Goal: Find specific page/section: Find specific page/section

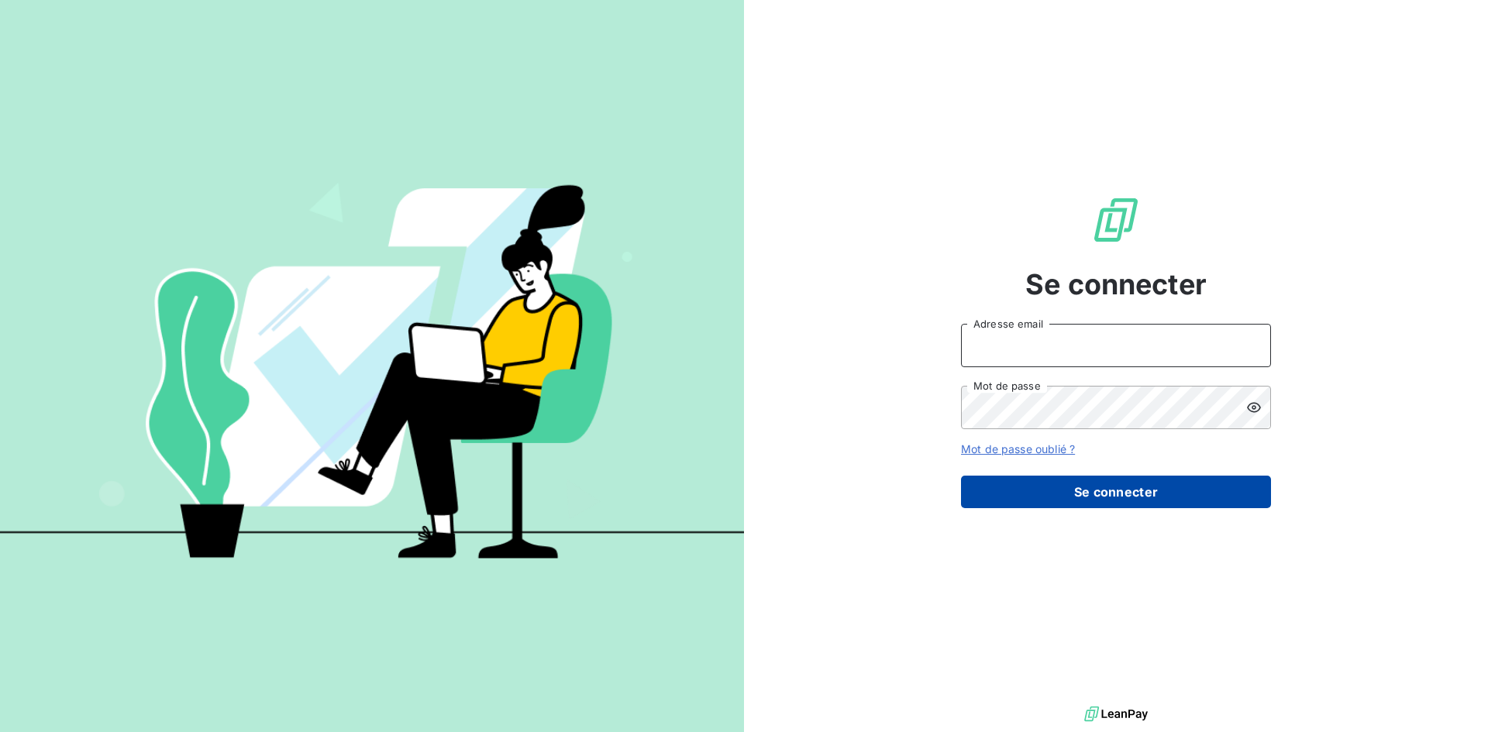
type input "[EMAIL_ADDRESS][DOMAIN_NAME]"
click at [1080, 502] on button "Se connecter" at bounding box center [1116, 492] width 310 height 33
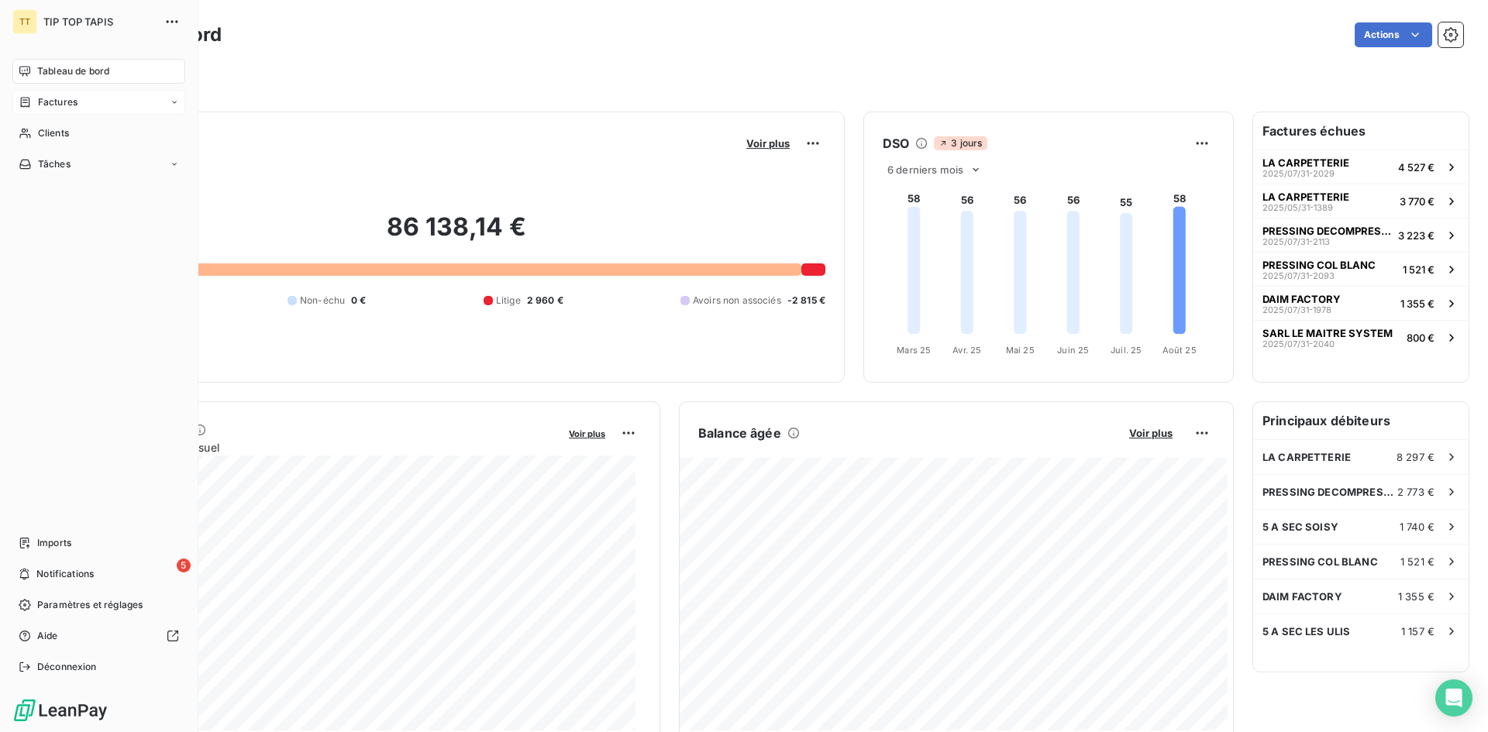
click at [71, 105] on span "Factures" at bounding box center [58, 102] width 40 height 14
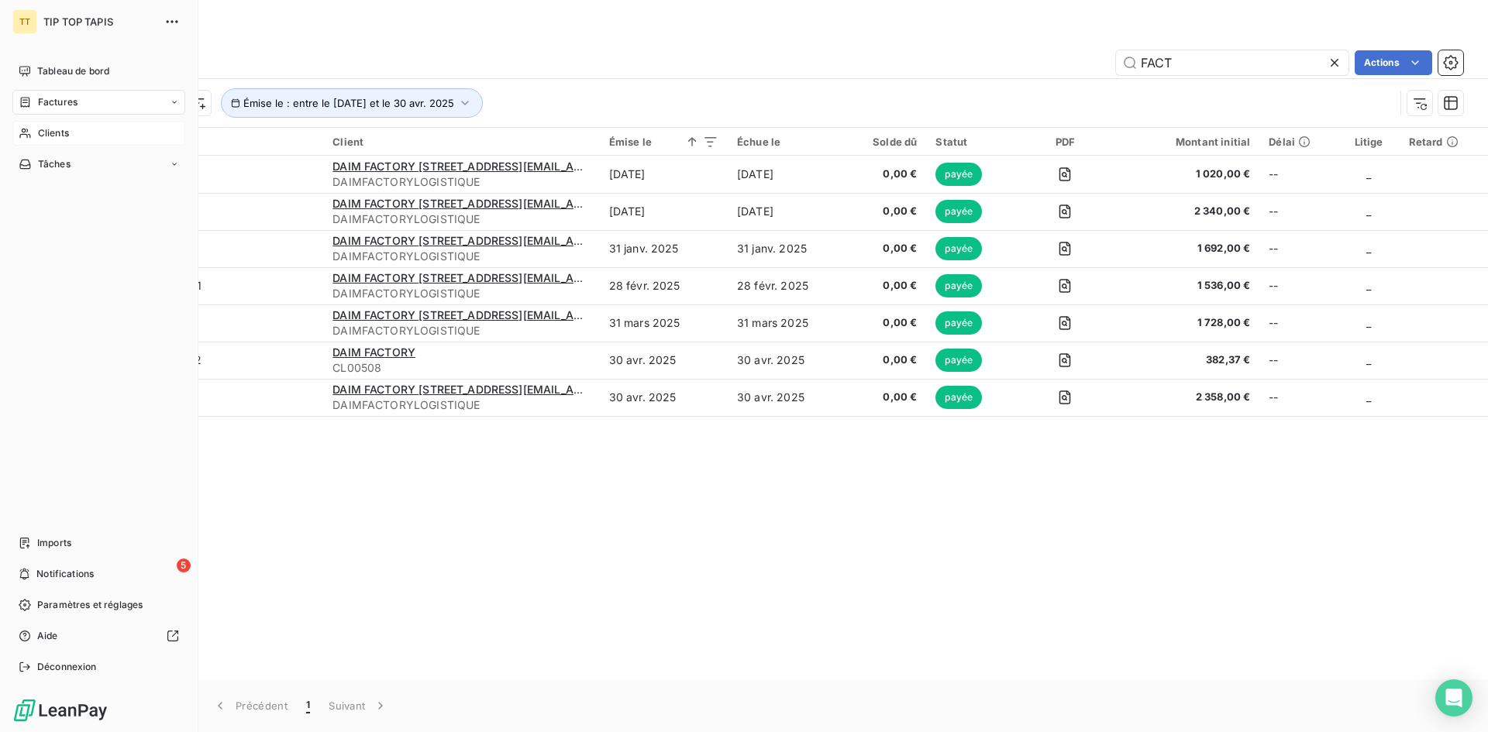
click at [73, 129] on div "Clients" at bounding box center [98, 133] width 173 height 25
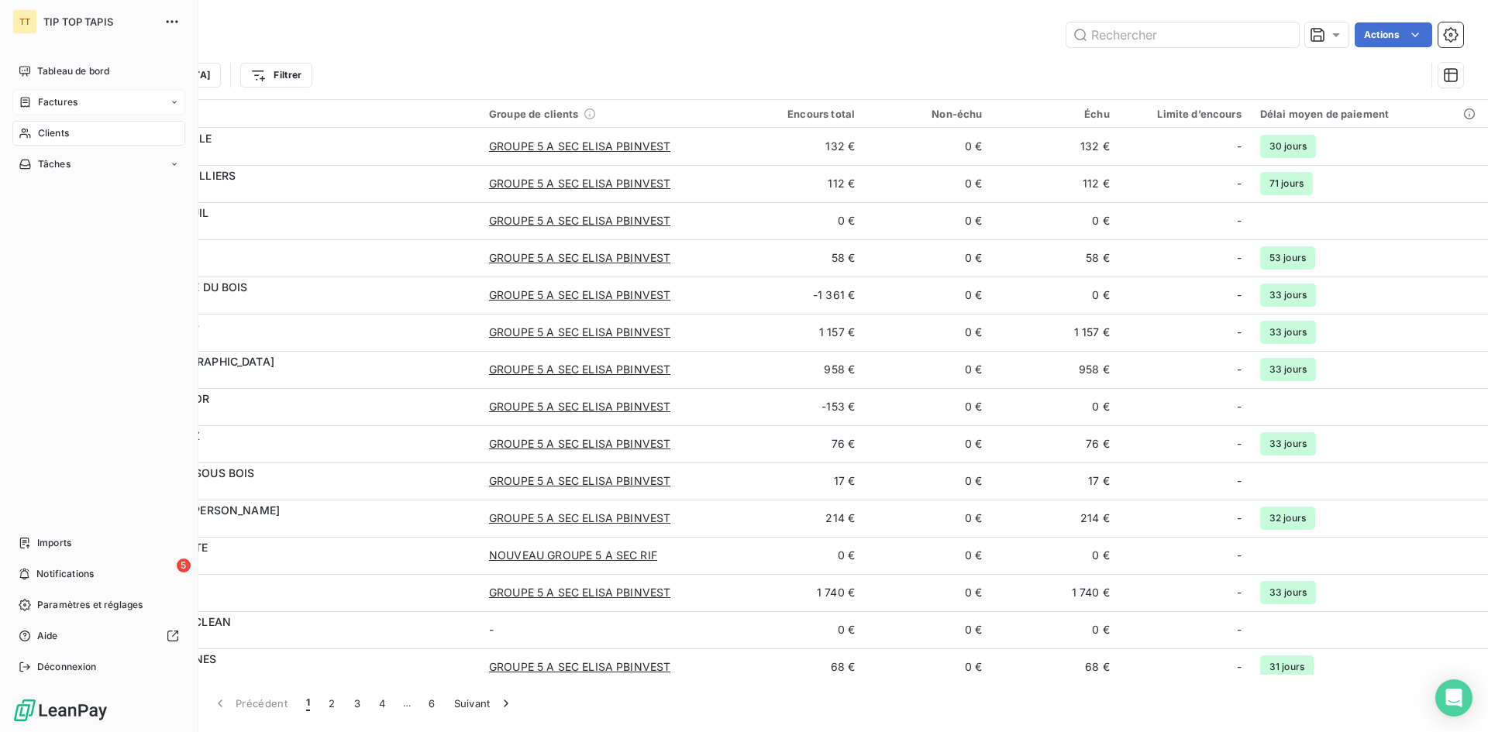
click at [107, 104] on div "Factures" at bounding box center [98, 102] width 173 height 25
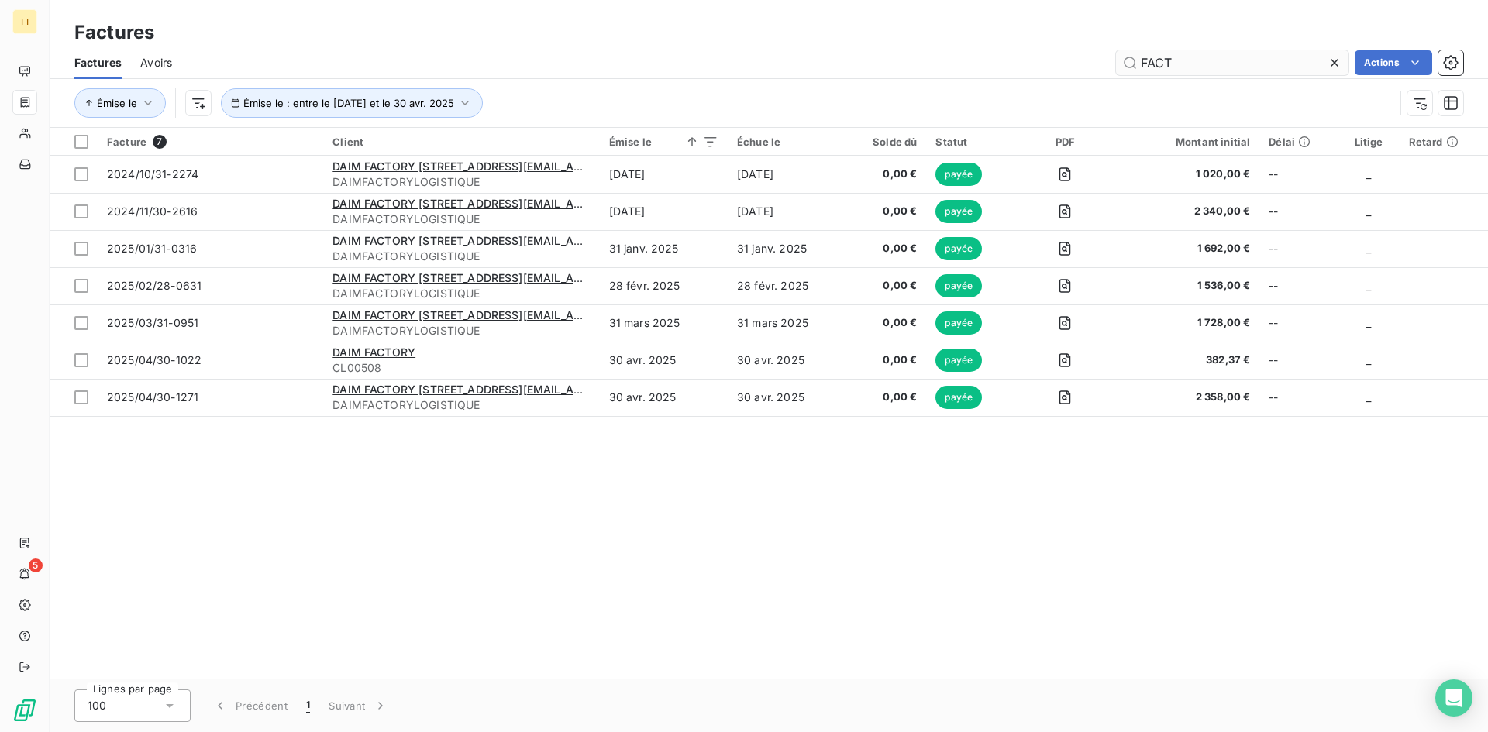
click at [1170, 62] on input "FACT" at bounding box center [1232, 62] width 232 height 25
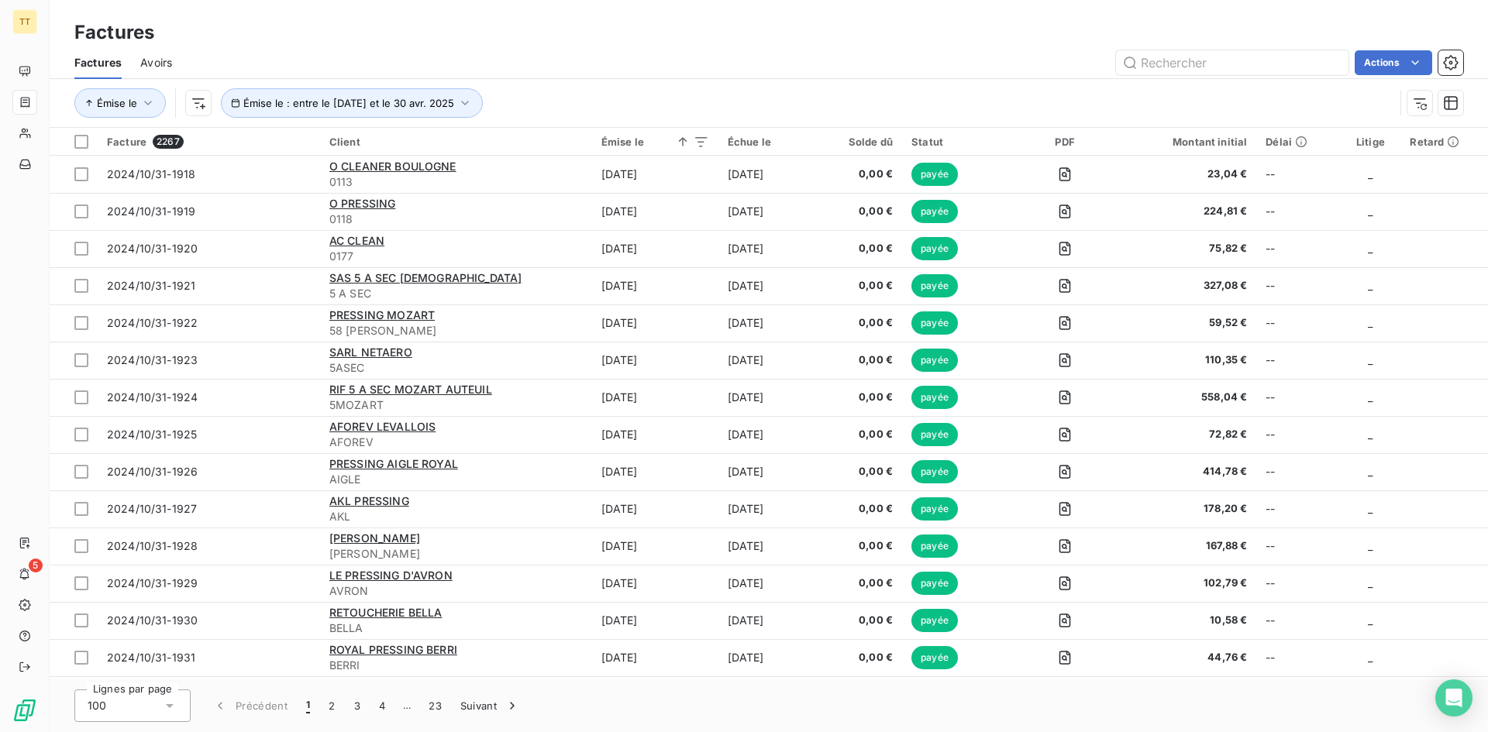
click at [173, 696] on div "100" at bounding box center [132, 706] width 116 height 33
click at [158, 683] on li "100" at bounding box center [132, 673] width 116 height 28
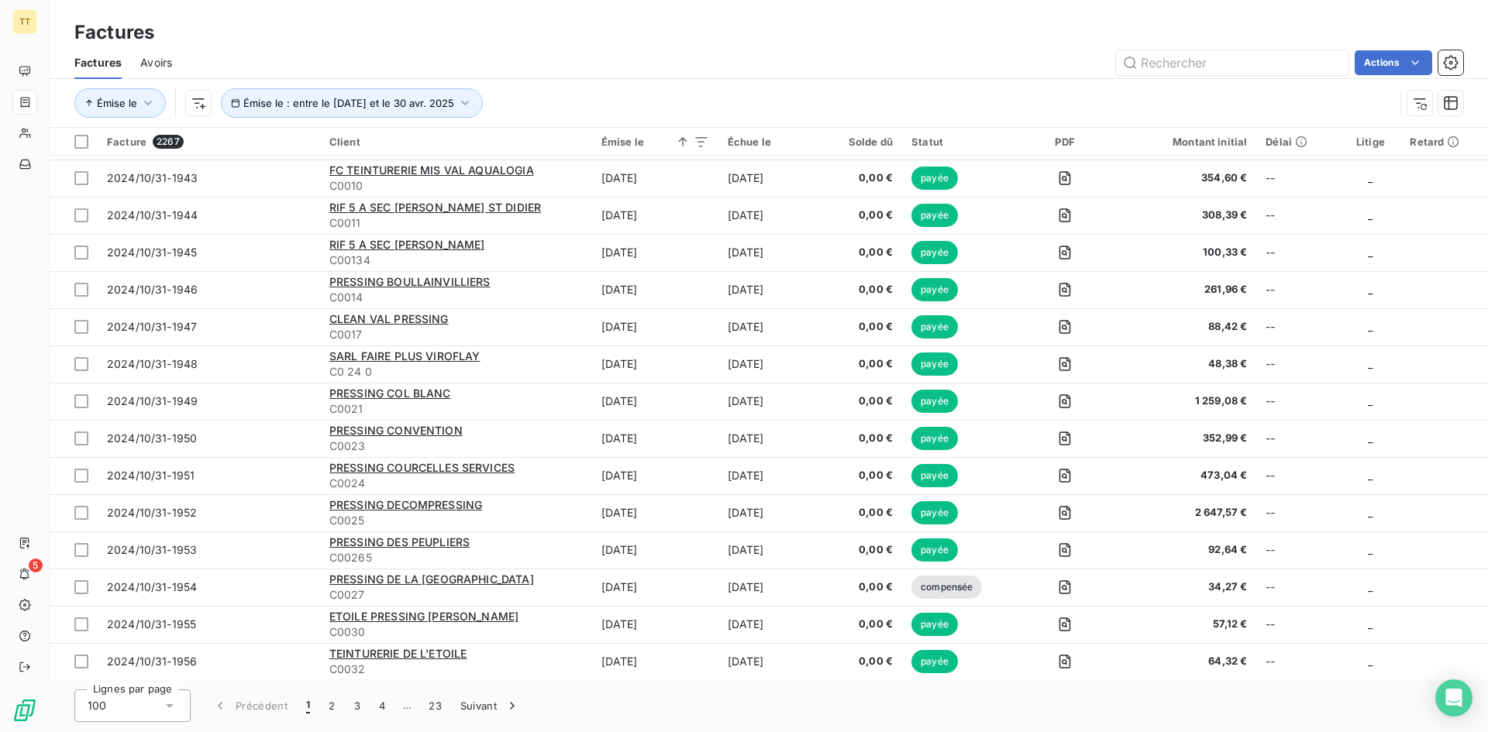
scroll to position [1033, 0]
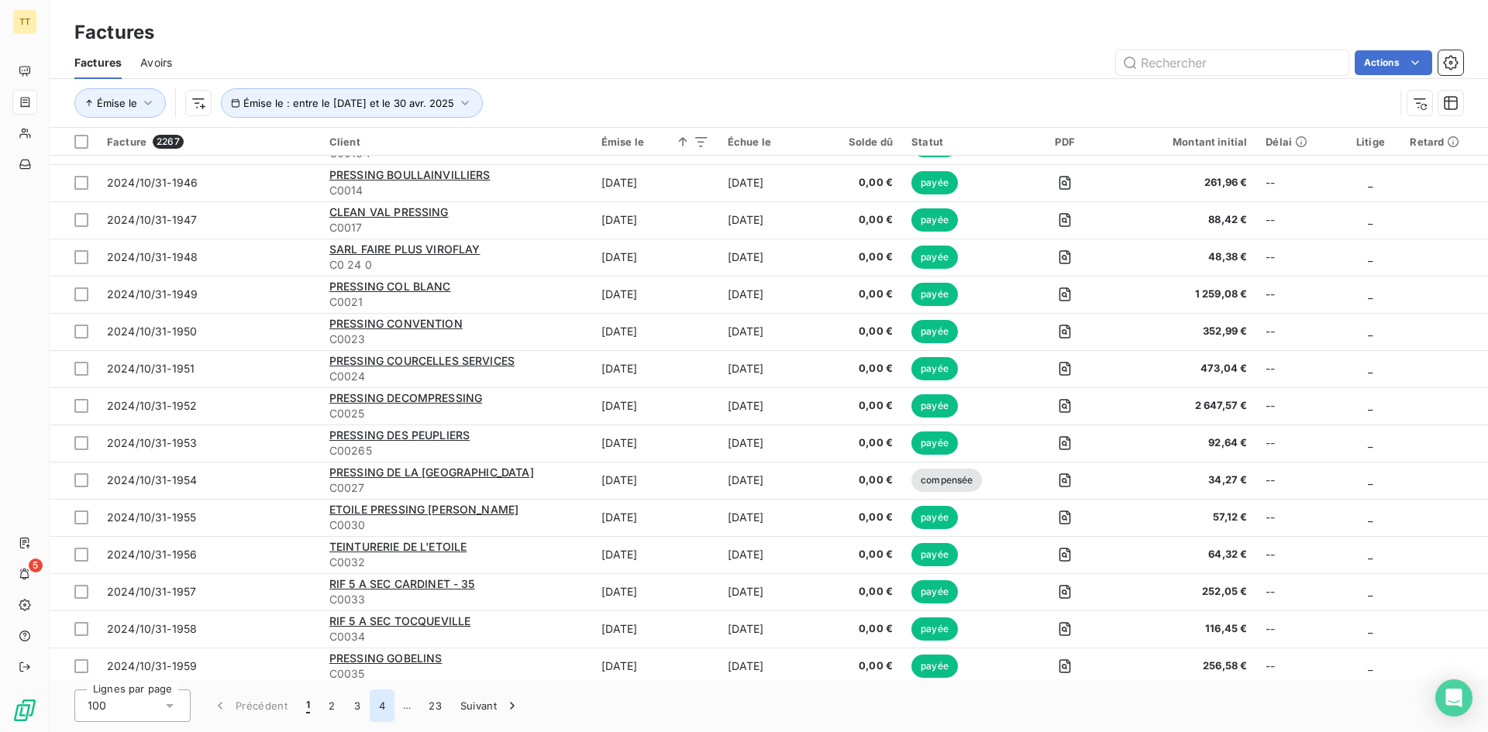
click at [380, 704] on button "4" at bounding box center [382, 706] width 25 height 33
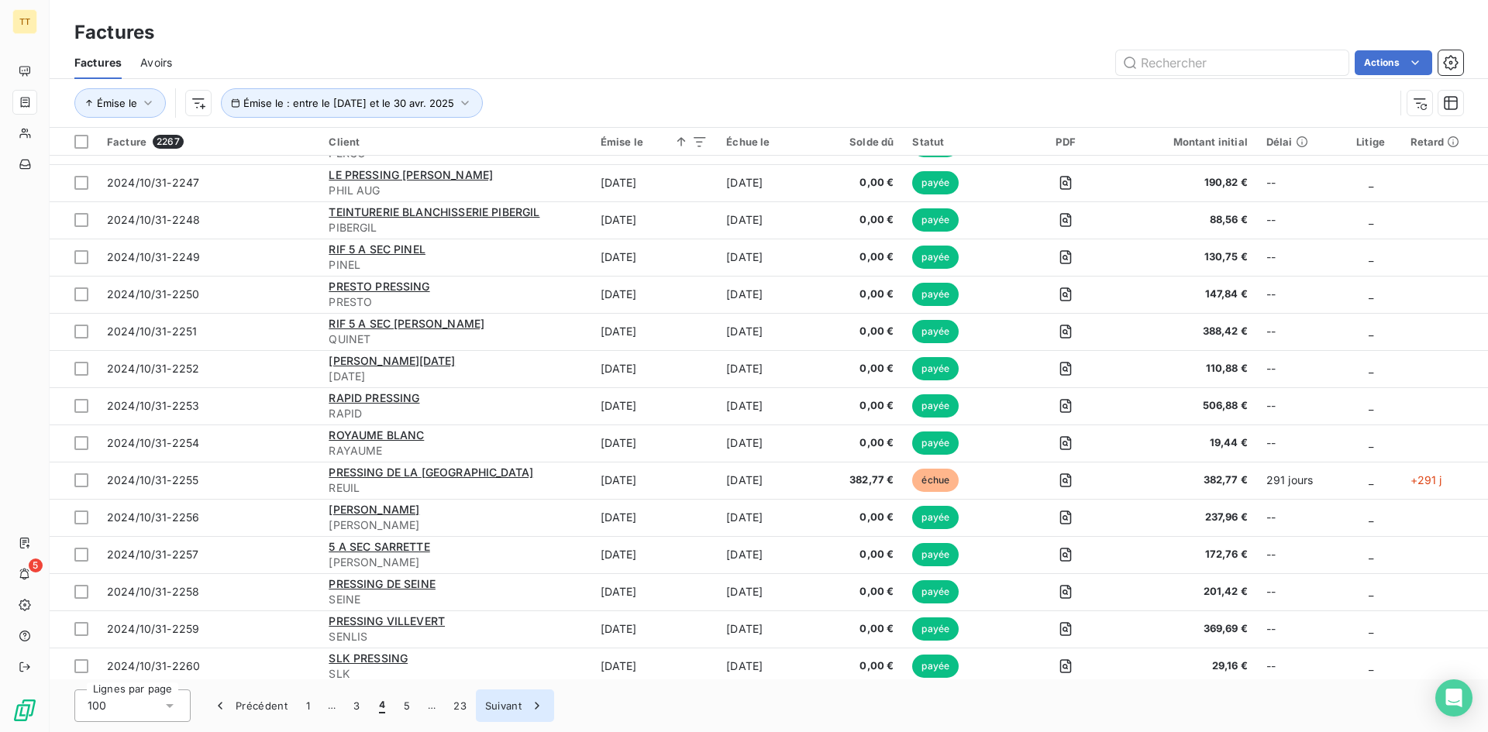
click at [522, 706] on div "button" at bounding box center [532, 705] width 23 height 15
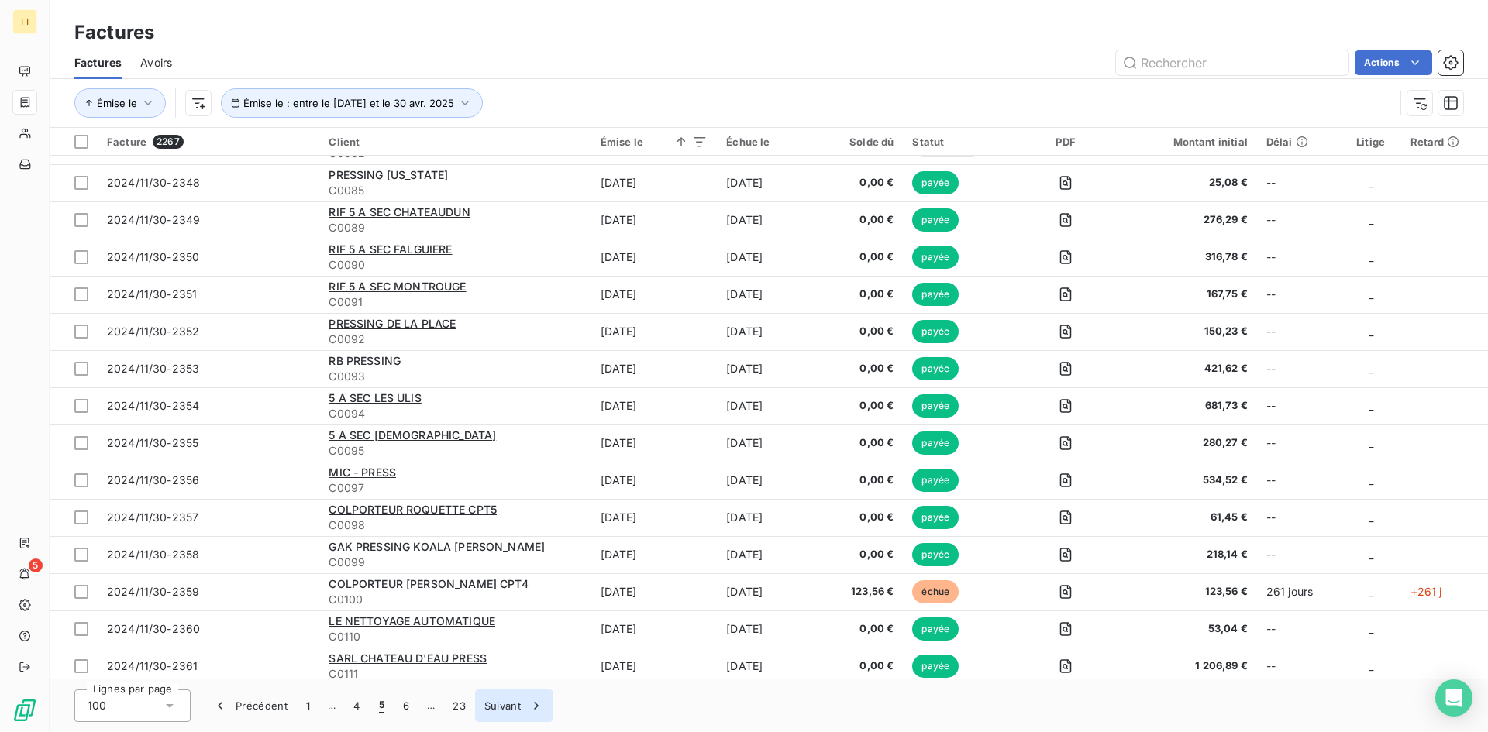
click at [522, 706] on div "button" at bounding box center [532, 705] width 23 height 15
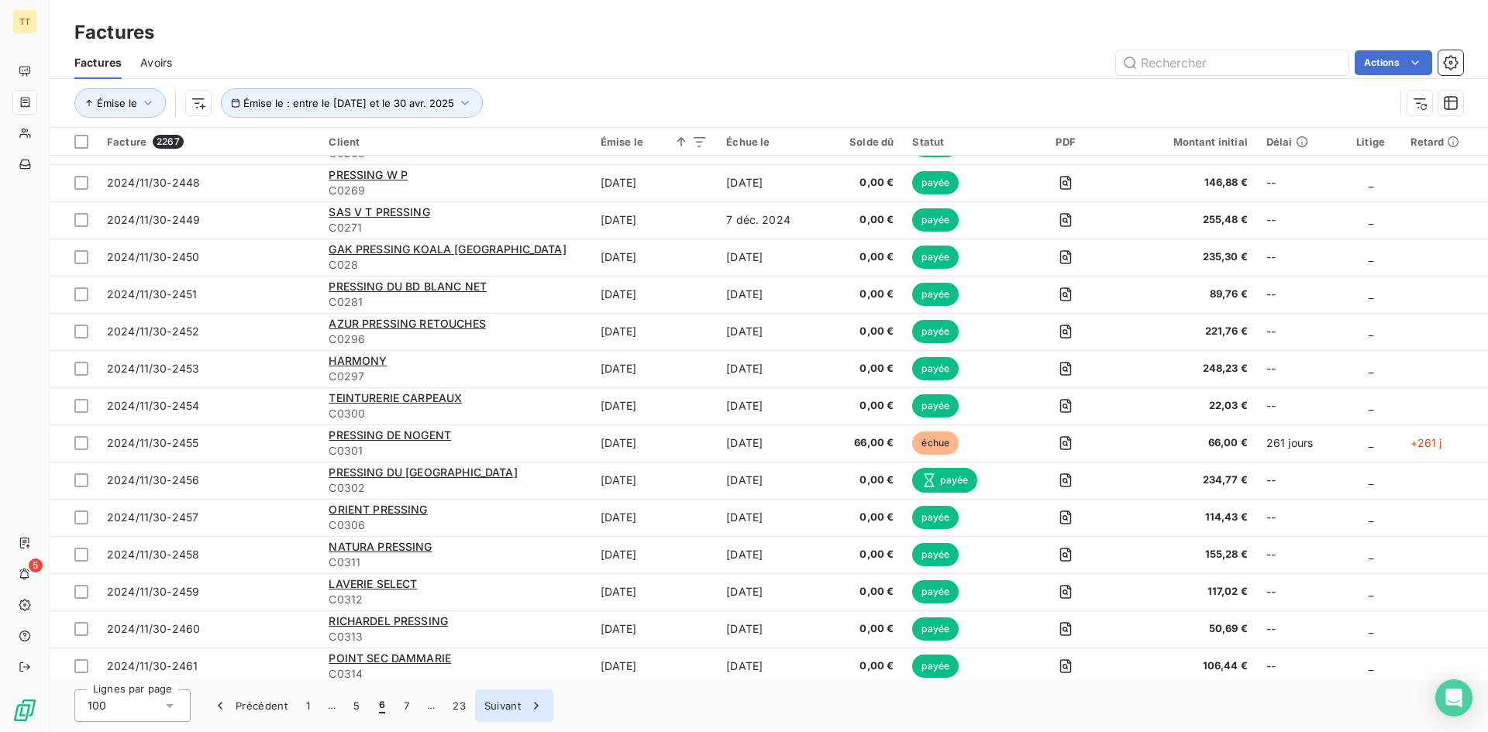
click at [522, 706] on div "button" at bounding box center [532, 705] width 23 height 15
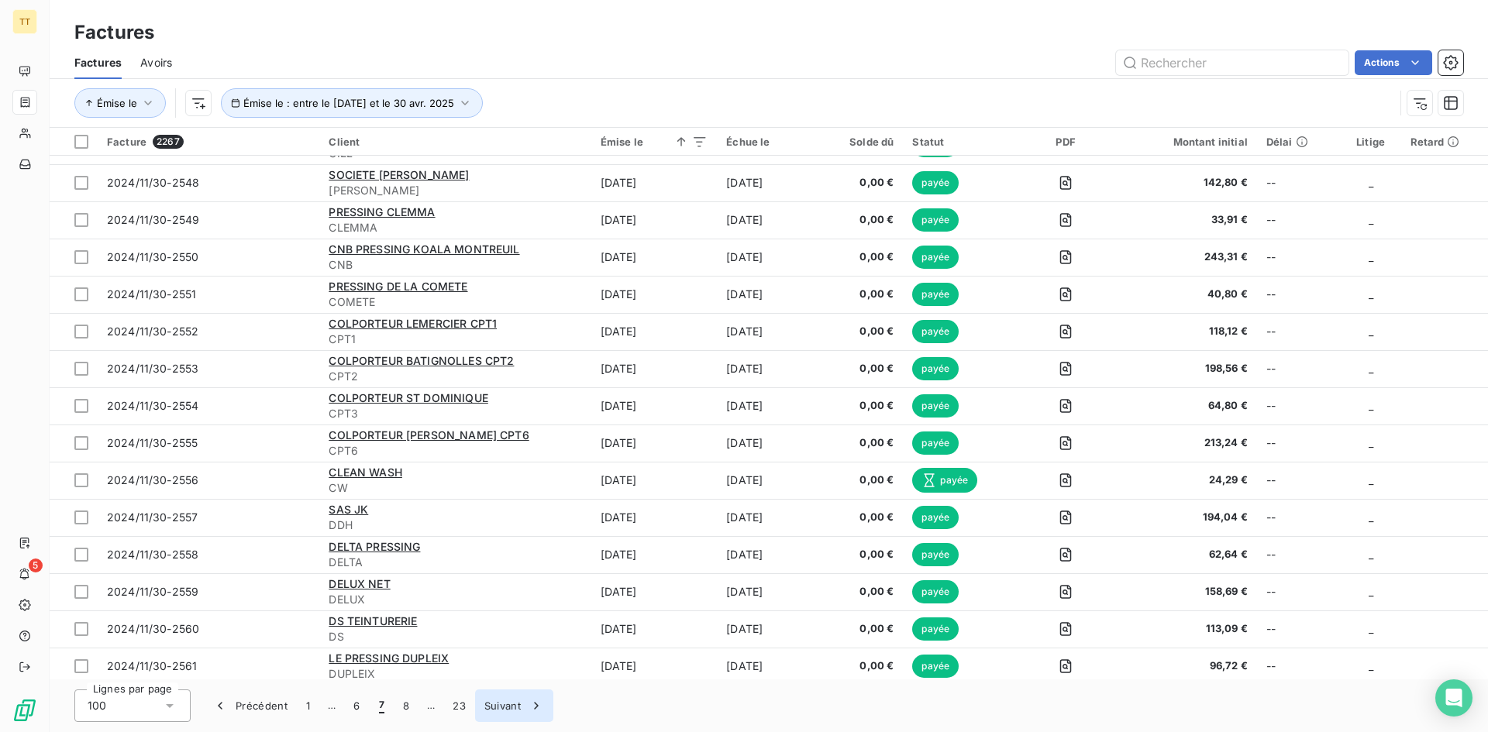
click at [522, 706] on div "button" at bounding box center [532, 705] width 23 height 15
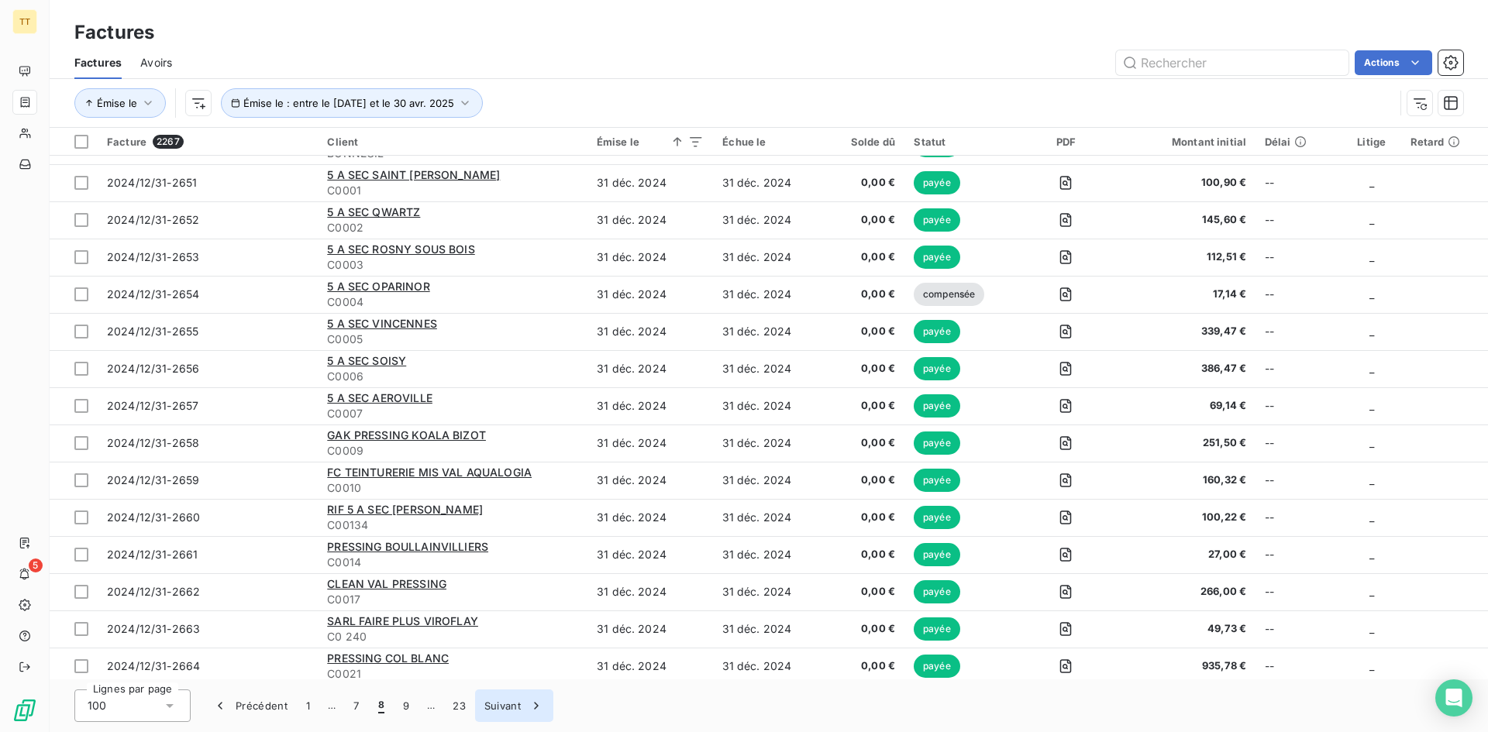
click at [522, 706] on div "button" at bounding box center [532, 705] width 23 height 15
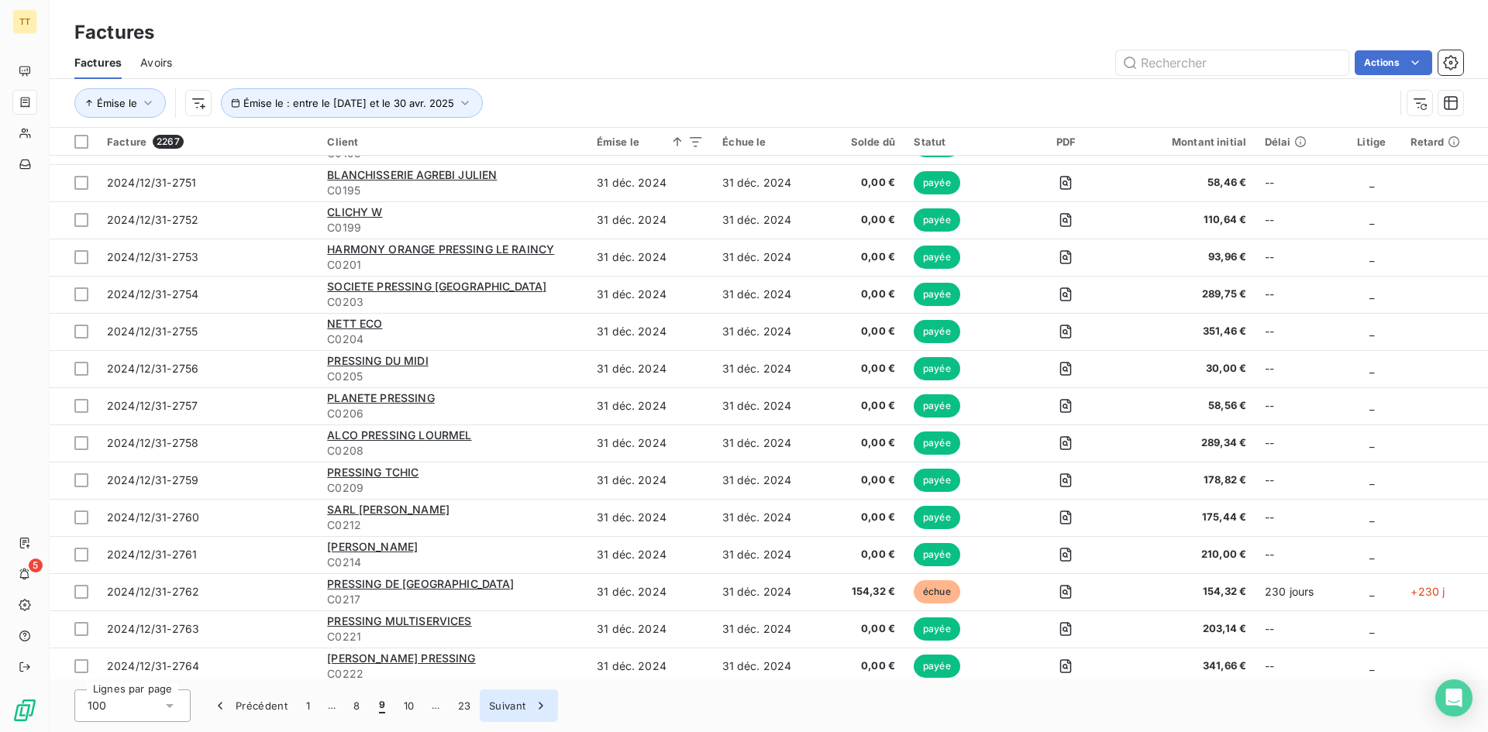
click at [522, 706] on button "Suivant" at bounding box center [519, 706] width 78 height 33
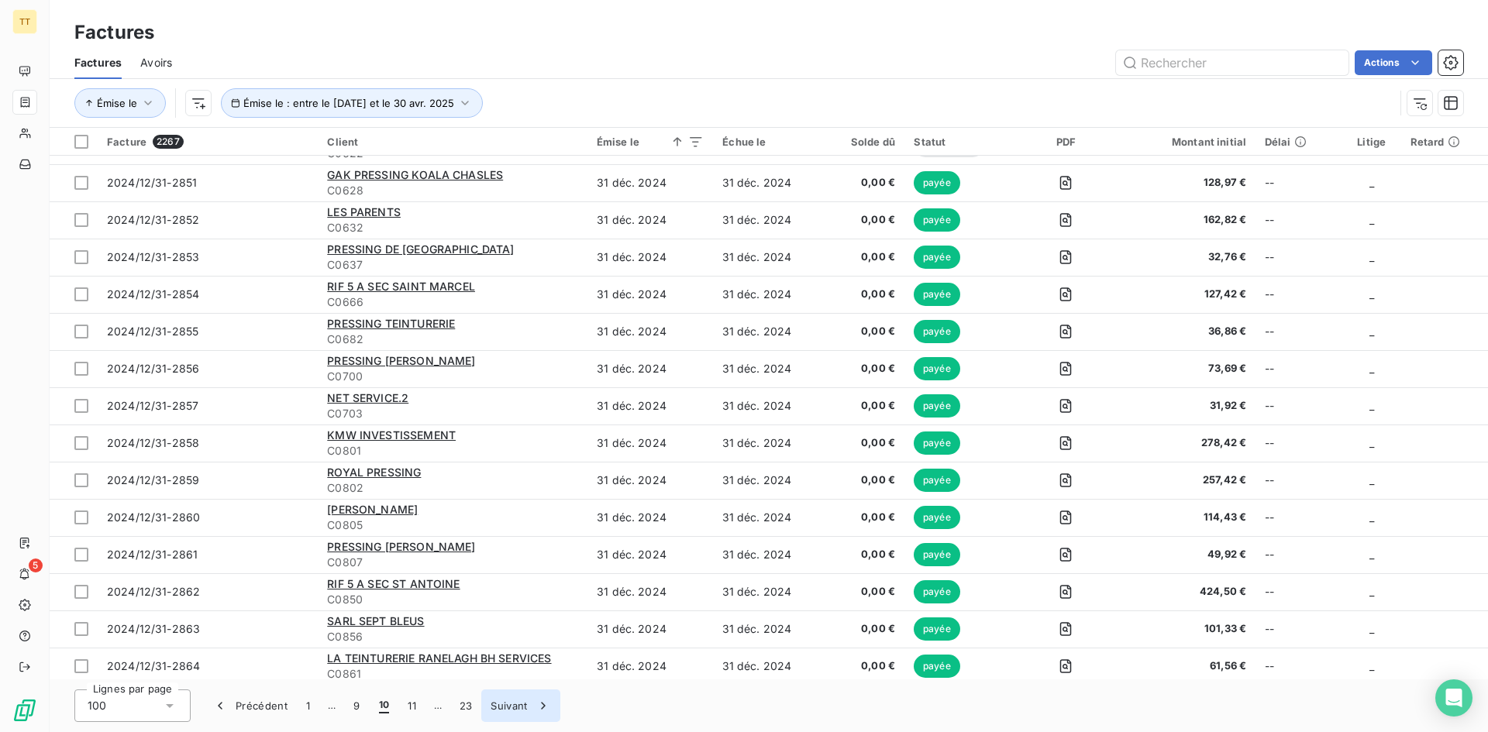
click at [522, 706] on button "Suivant" at bounding box center [520, 706] width 78 height 33
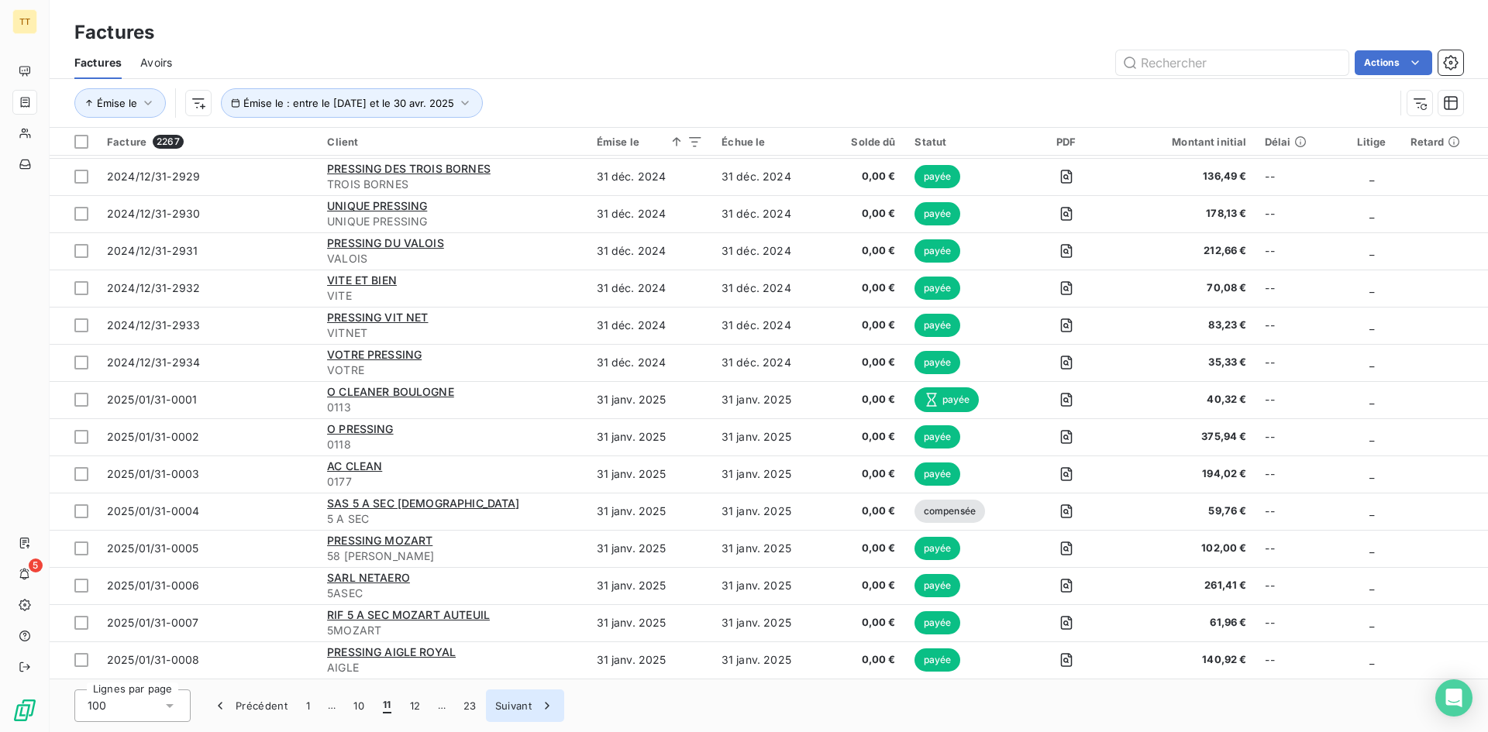
click at [522, 706] on button "Suivant" at bounding box center [525, 706] width 78 height 33
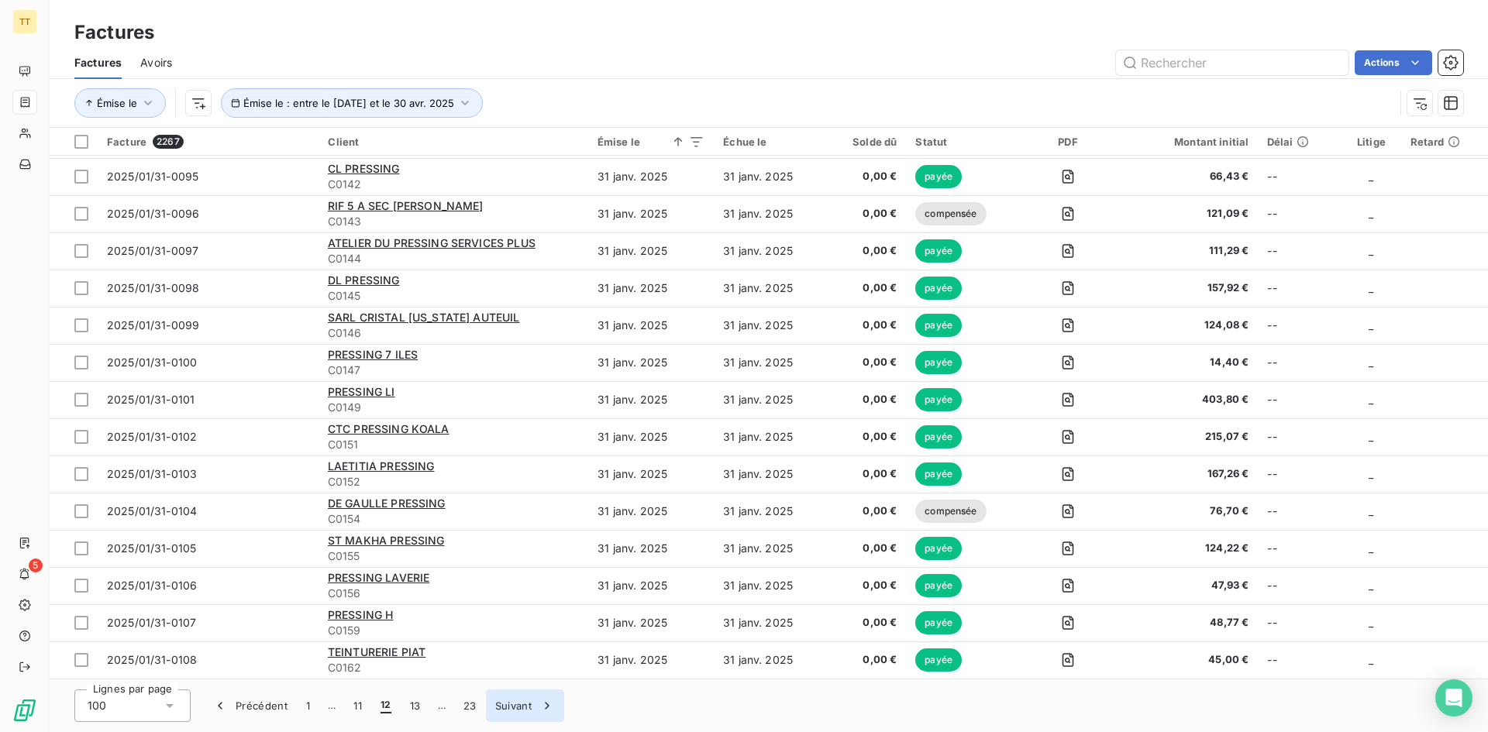
click at [522, 706] on button "Suivant" at bounding box center [525, 706] width 78 height 33
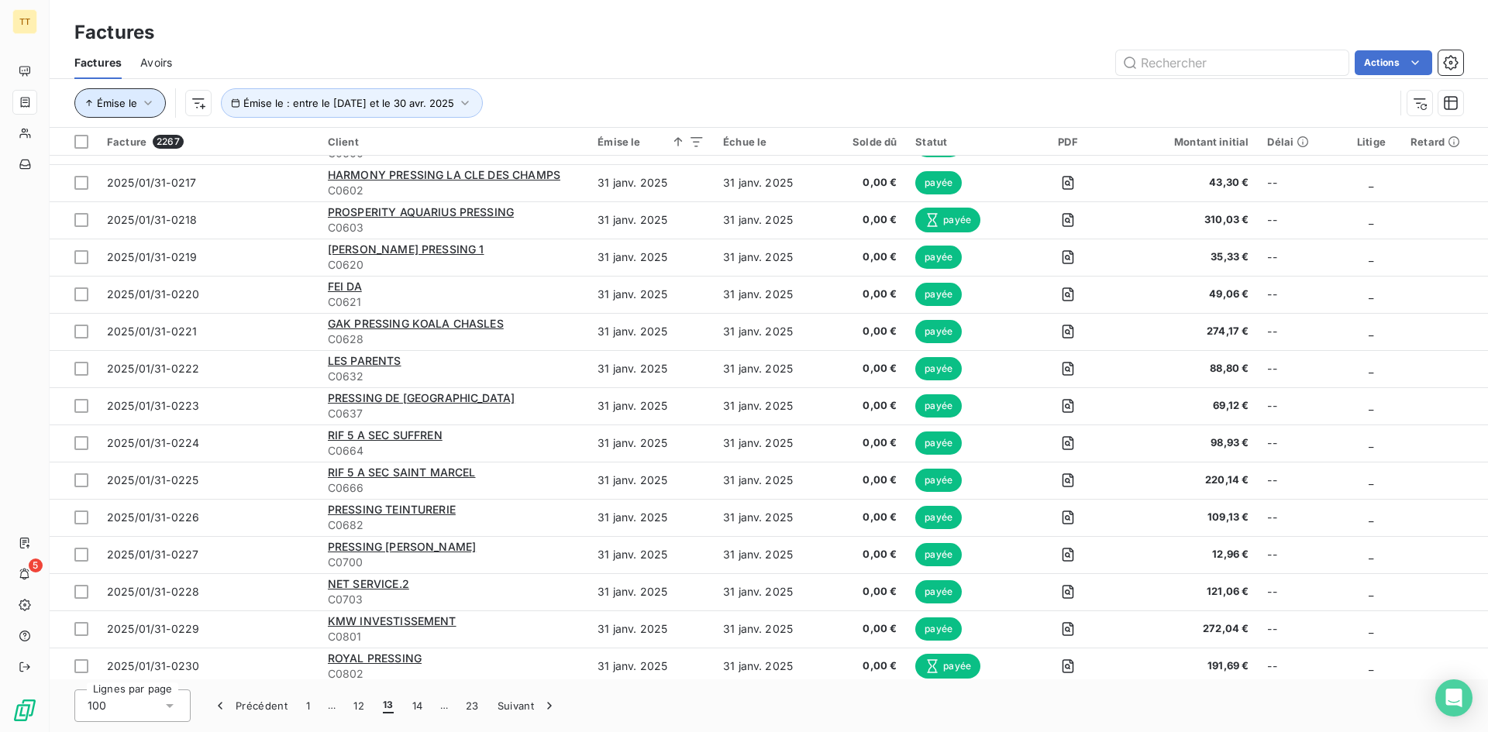
click at [130, 94] on button "Émise le" at bounding box center [119, 102] width 91 height 29
click at [349, 155] on span "Trier par ordre croissant" at bounding box center [376, 149] width 128 height 13
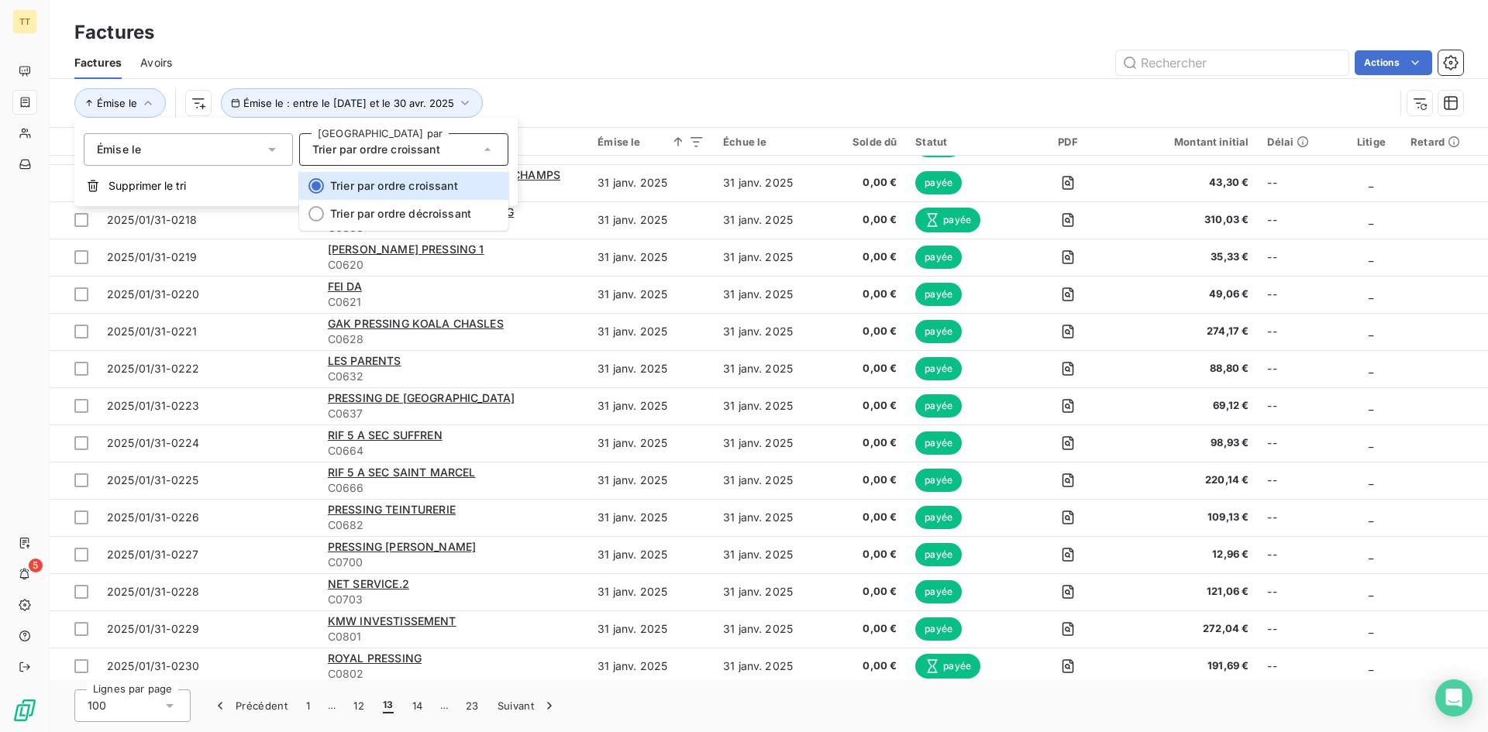
click at [349, 154] on span "Trier par ordre croissant" at bounding box center [376, 149] width 128 height 13
click at [280, 152] on div "Émise le" at bounding box center [188, 149] width 209 height 33
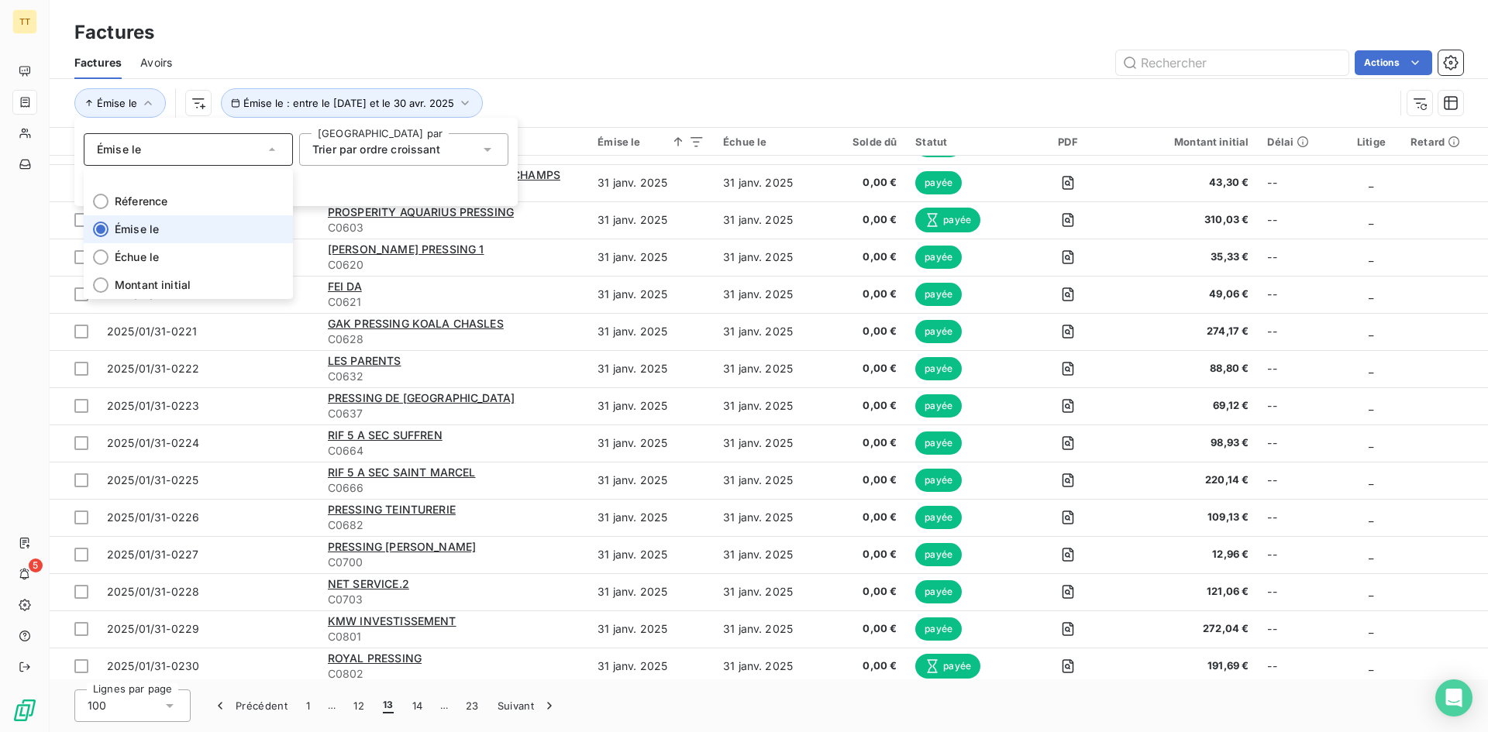
click at [280, 152] on div "Émise le" at bounding box center [188, 149] width 209 height 33
click at [392, 150] on span "Trier par ordre croissant" at bounding box center [376, 149] width 128 height 13
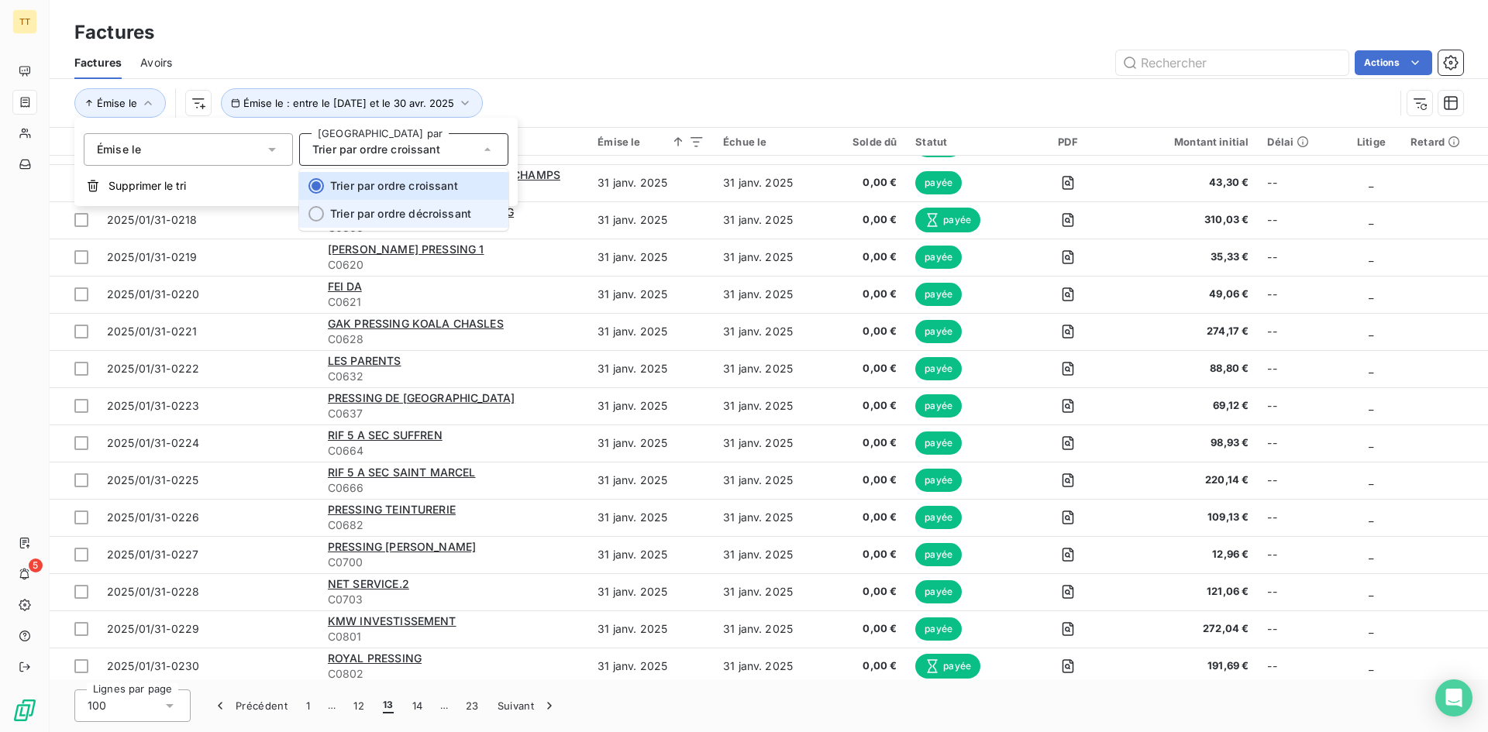
click at [390, 216] on span "Trier par ordre décroissant" at bounding box center [400, 213] width 141 height 13
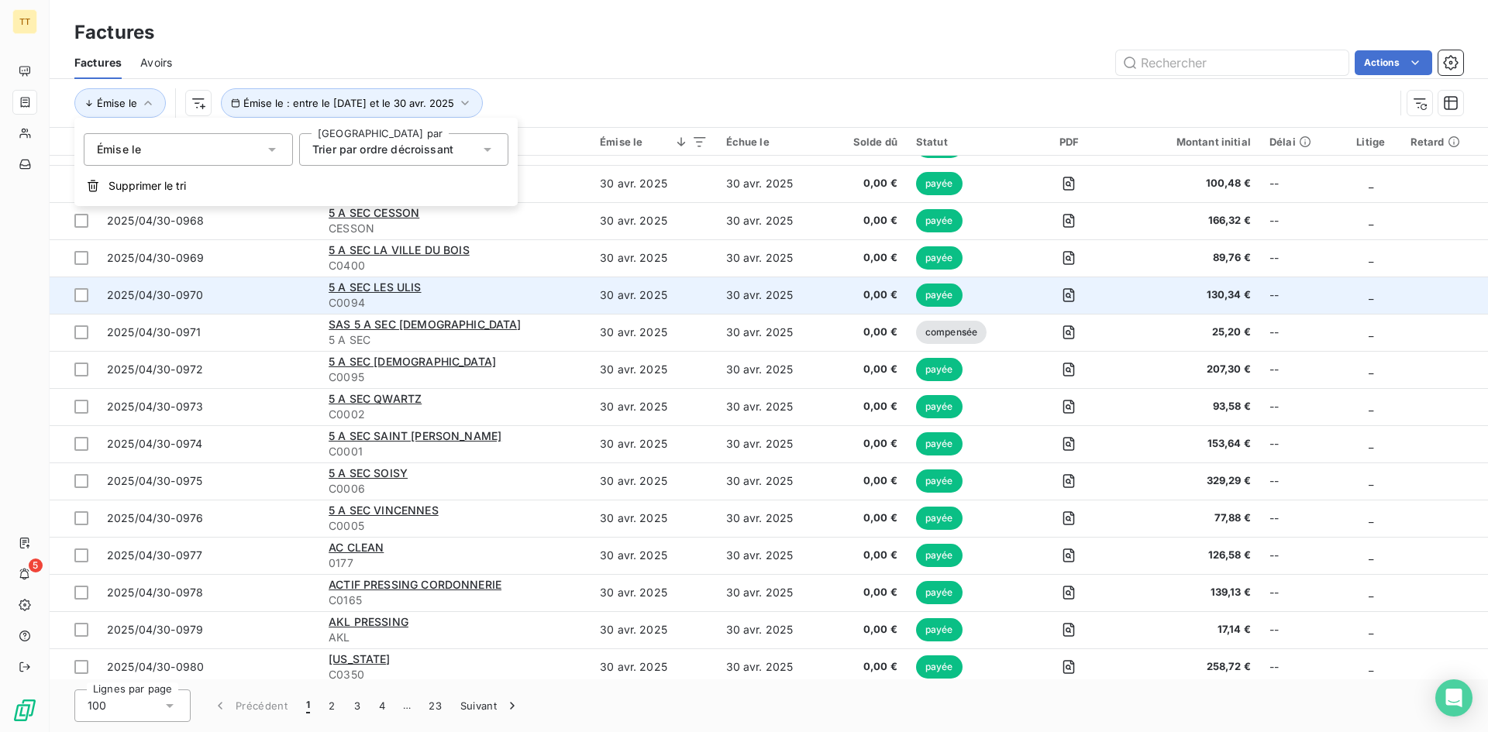
scroll to position [0, 0]
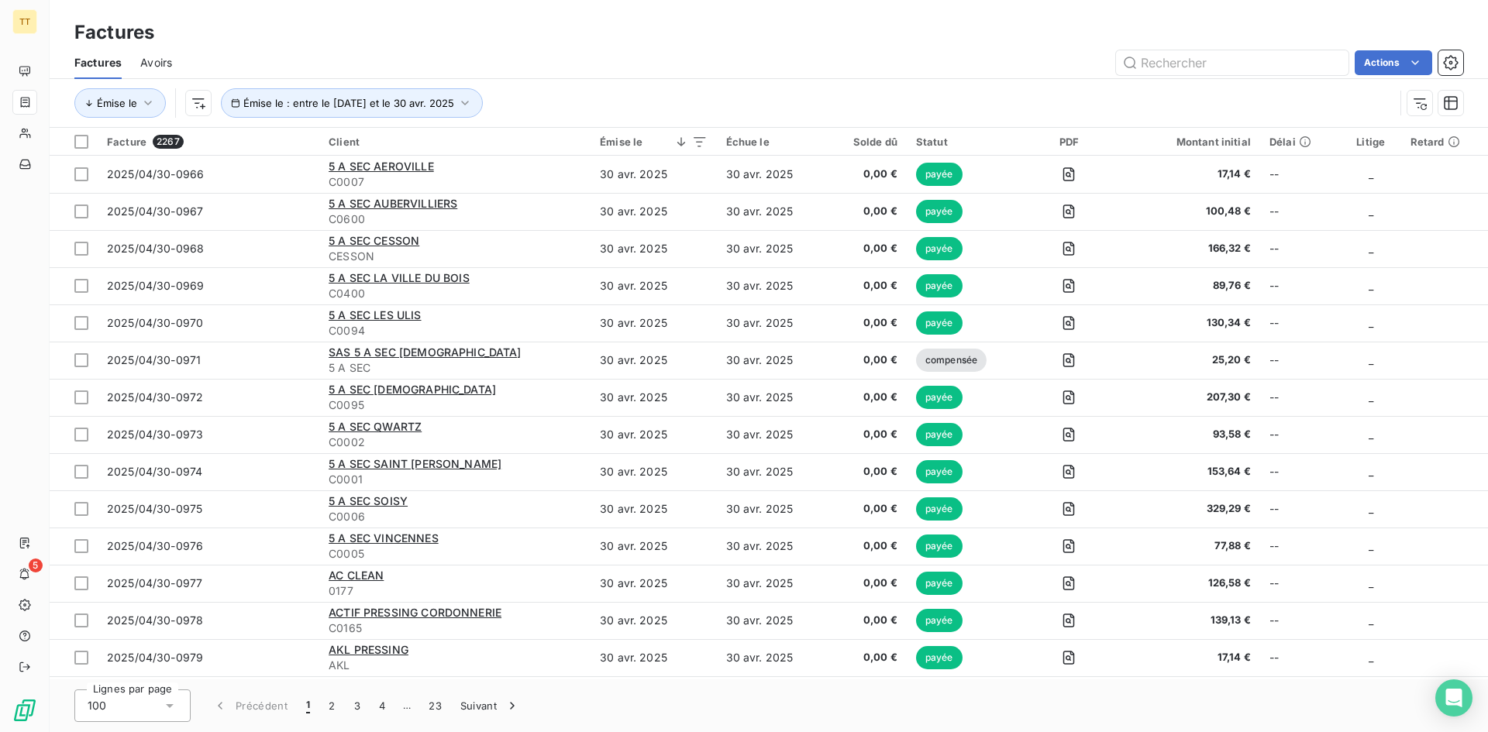
click at [703, 45] on div "Factures" at bounding box center [769, 33] width 1438 height 28
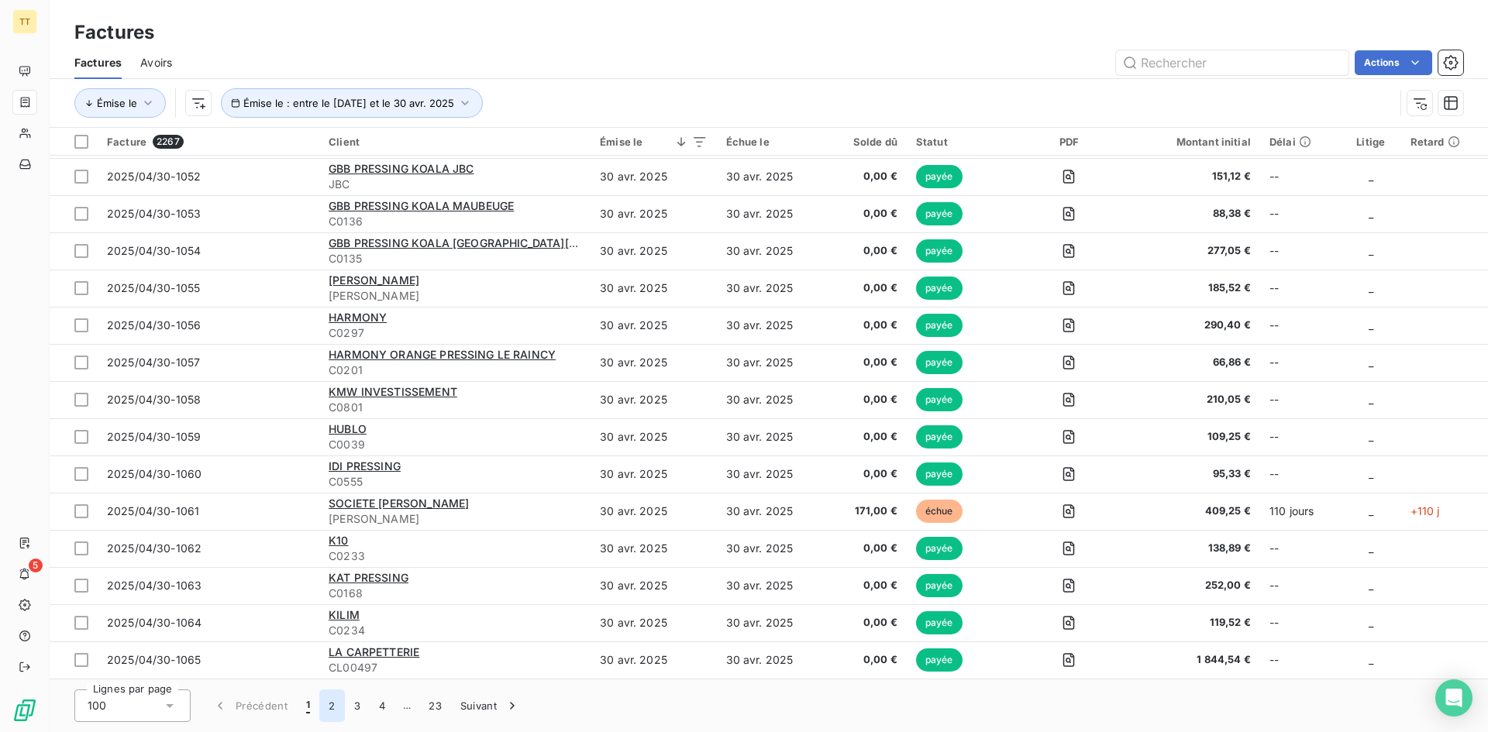
click at [333, 706] on button "2" at bounding box center [331, 706] width 25 height 33
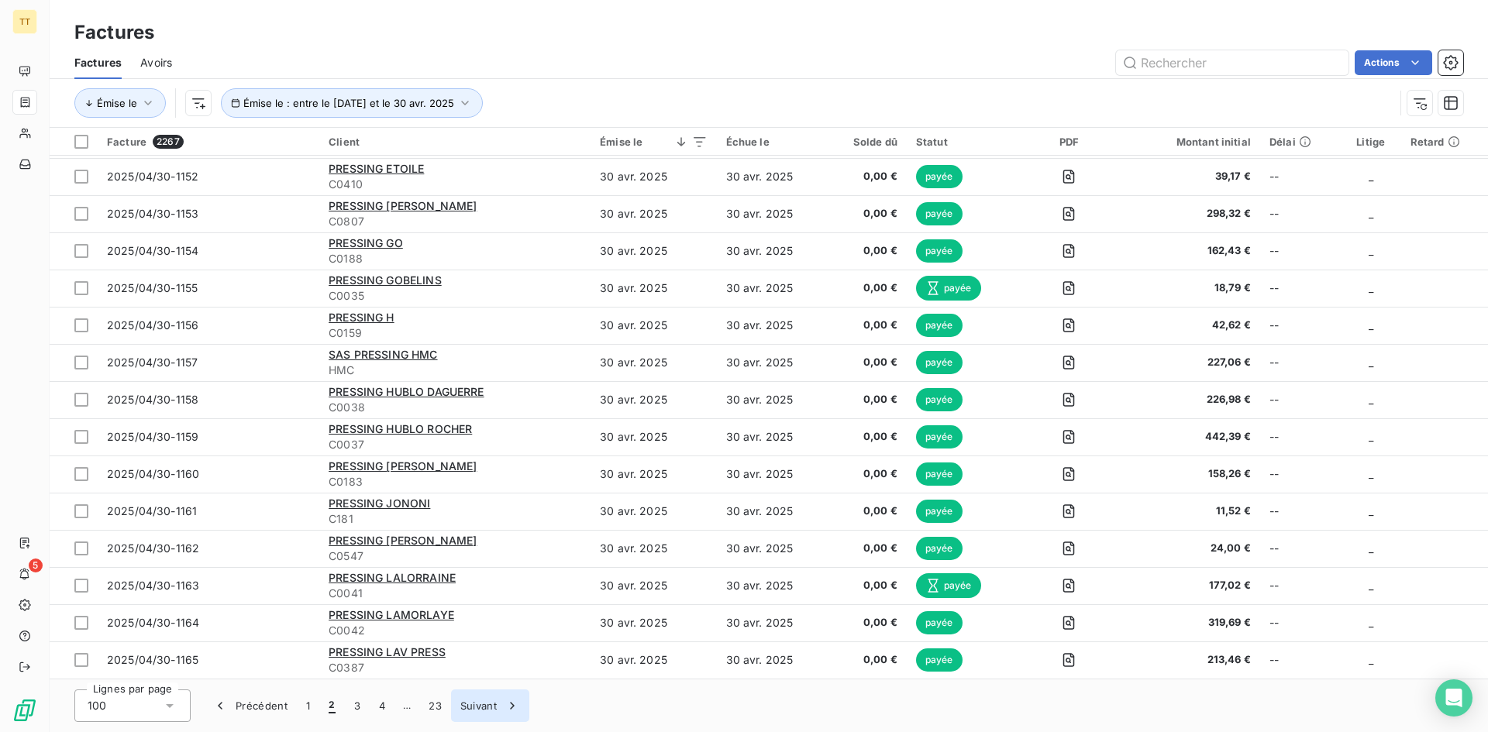
click at [512, 710] on icon "button" at bounding box center [511, 705] width 15 height 15
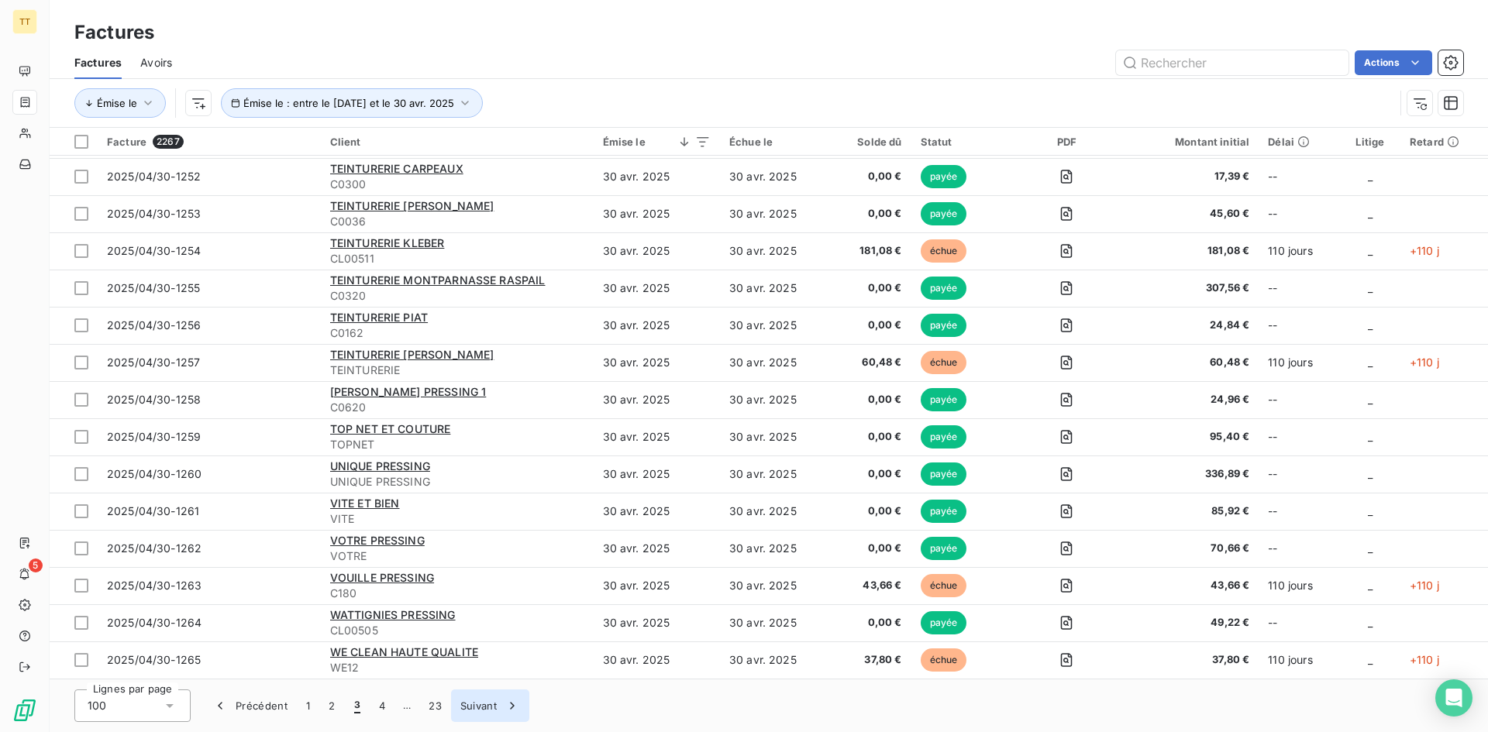
click at [512, 710] on icon "button" at bounding box center [511, 705] width 15 height 15
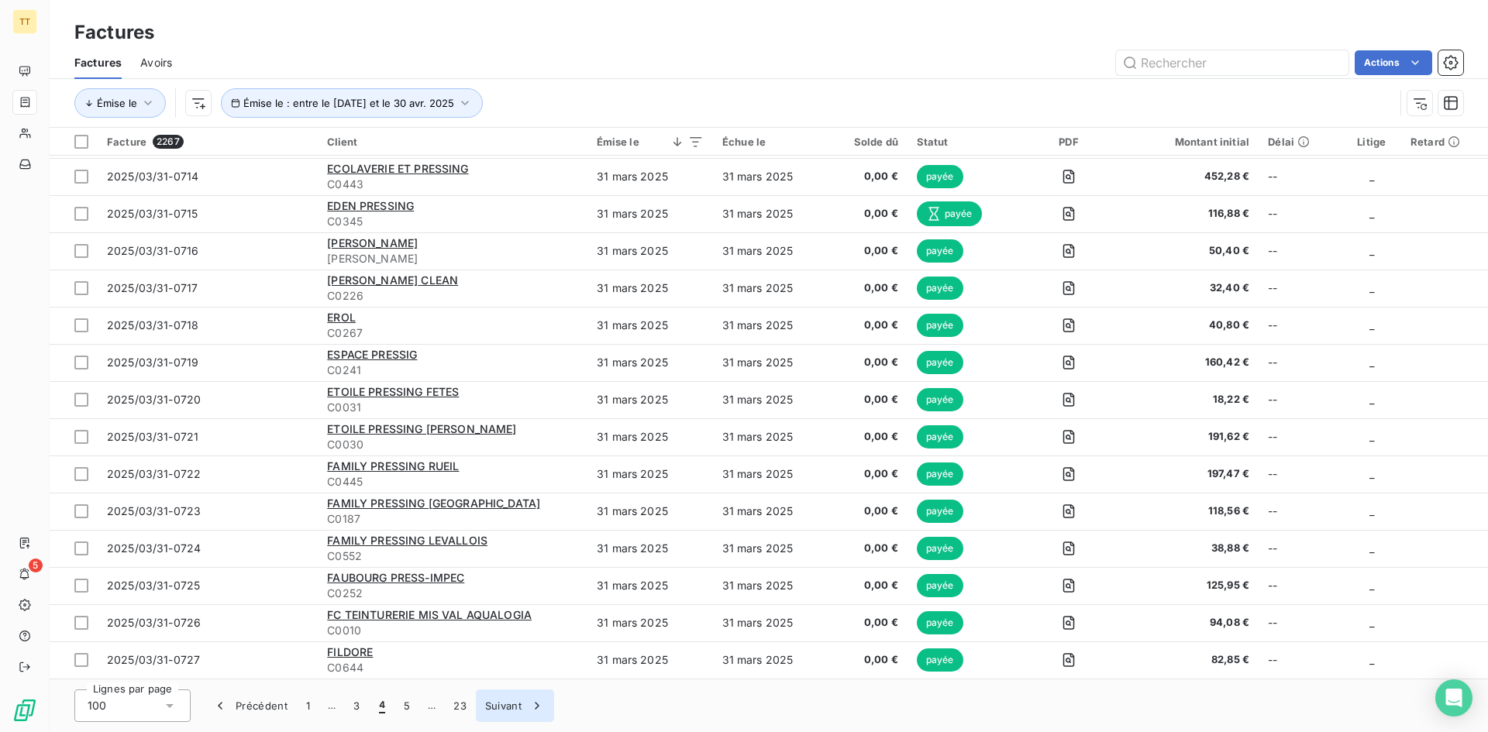
click at [512, 710] on button "Suivant" at bounding box center [515, 706] width 78 height 33
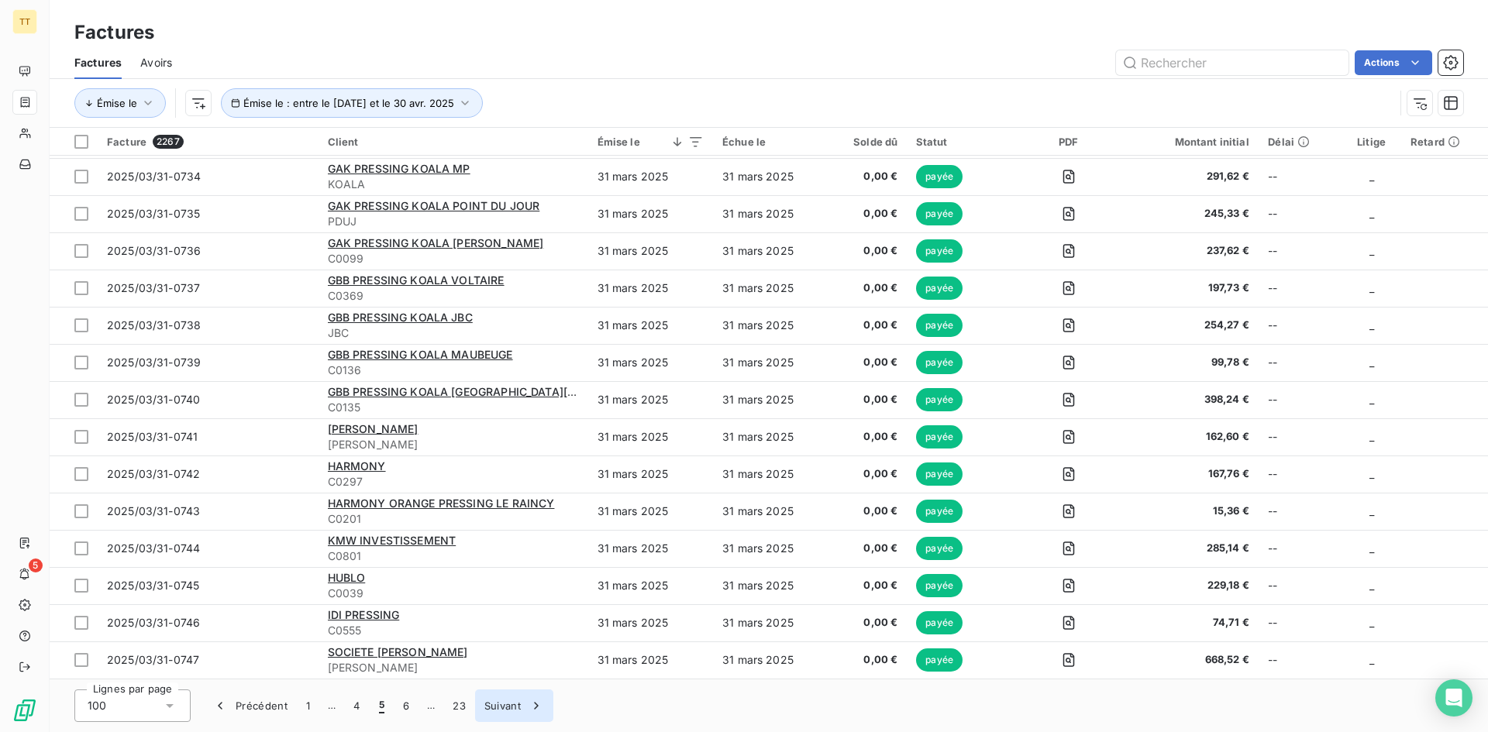
scroll to position [3196, 0]
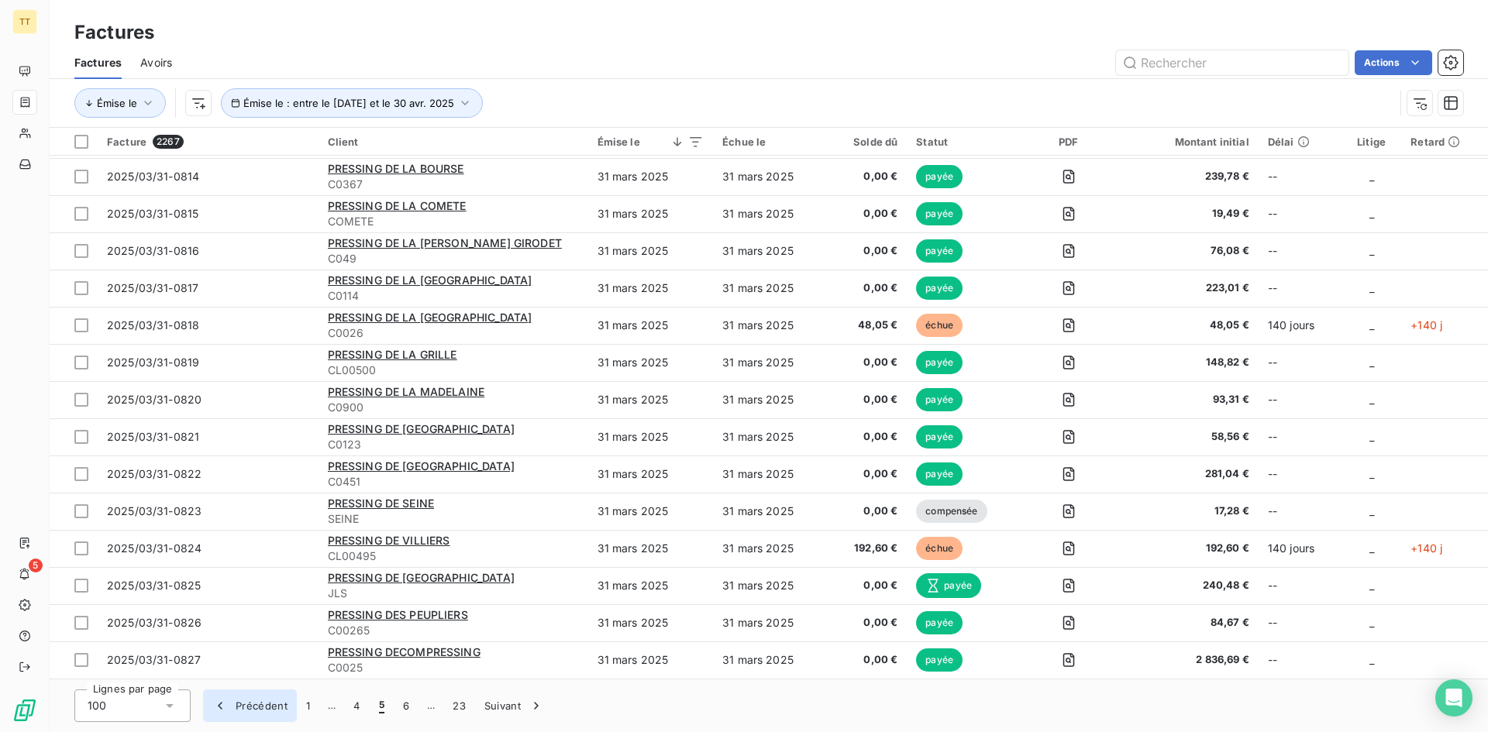
click at [249, 711] on button "Précédent" at bounding box center [250, 706] width 94 height 33
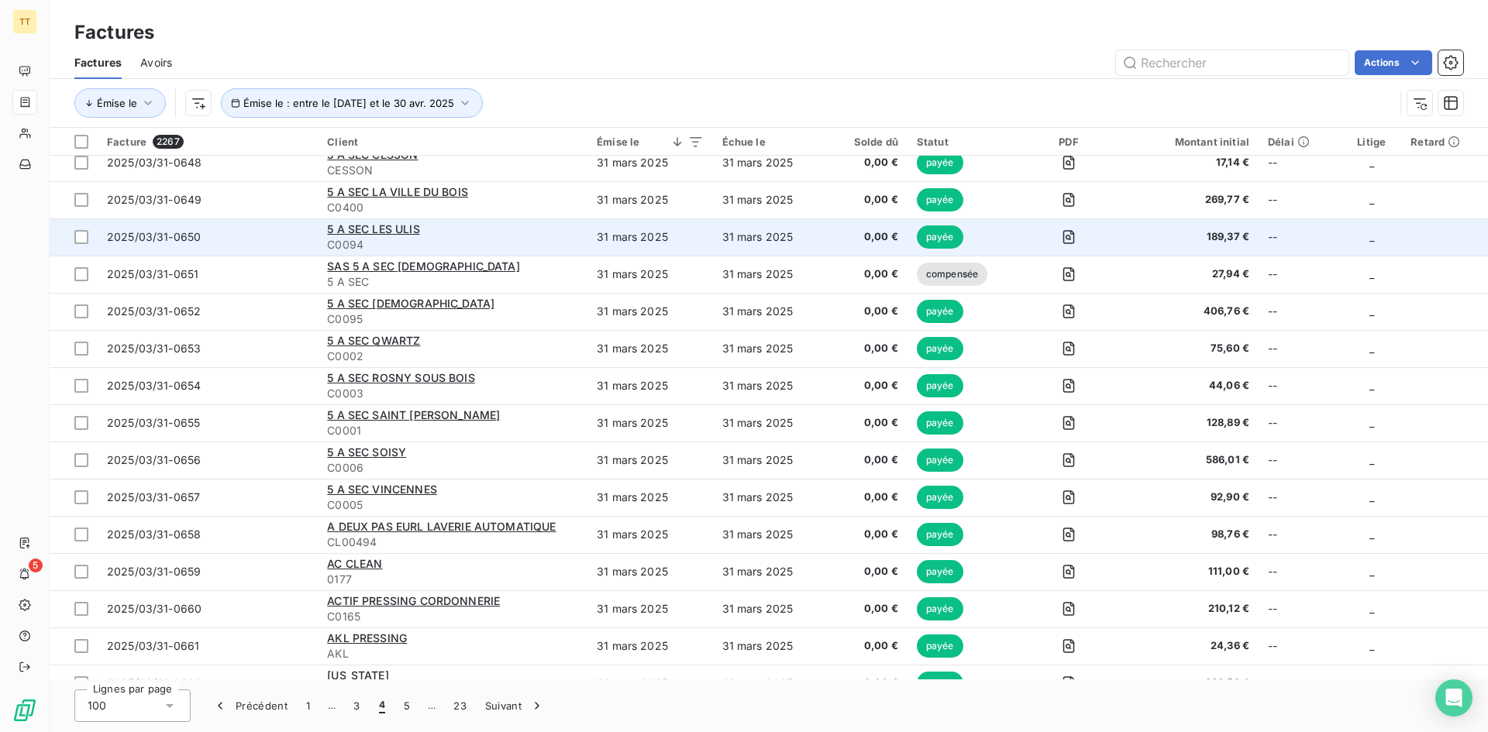
scroll to position [775, 0]
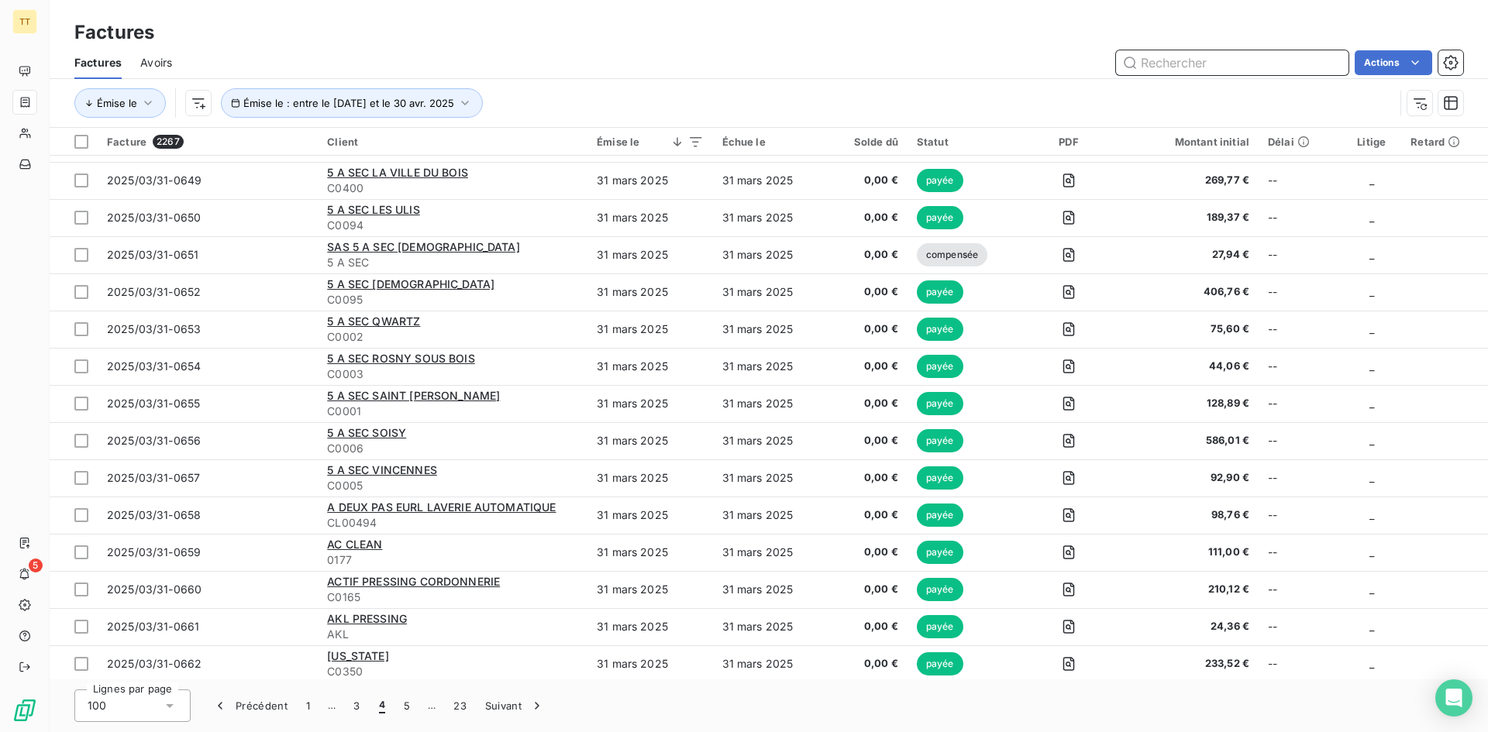
click at [1249, 68] on input "text" at bounding box center [1232, 62] width 232 height 25
click at [949, 52] on div "Actions" at bounding box center [827, 62] width 1272 height 25
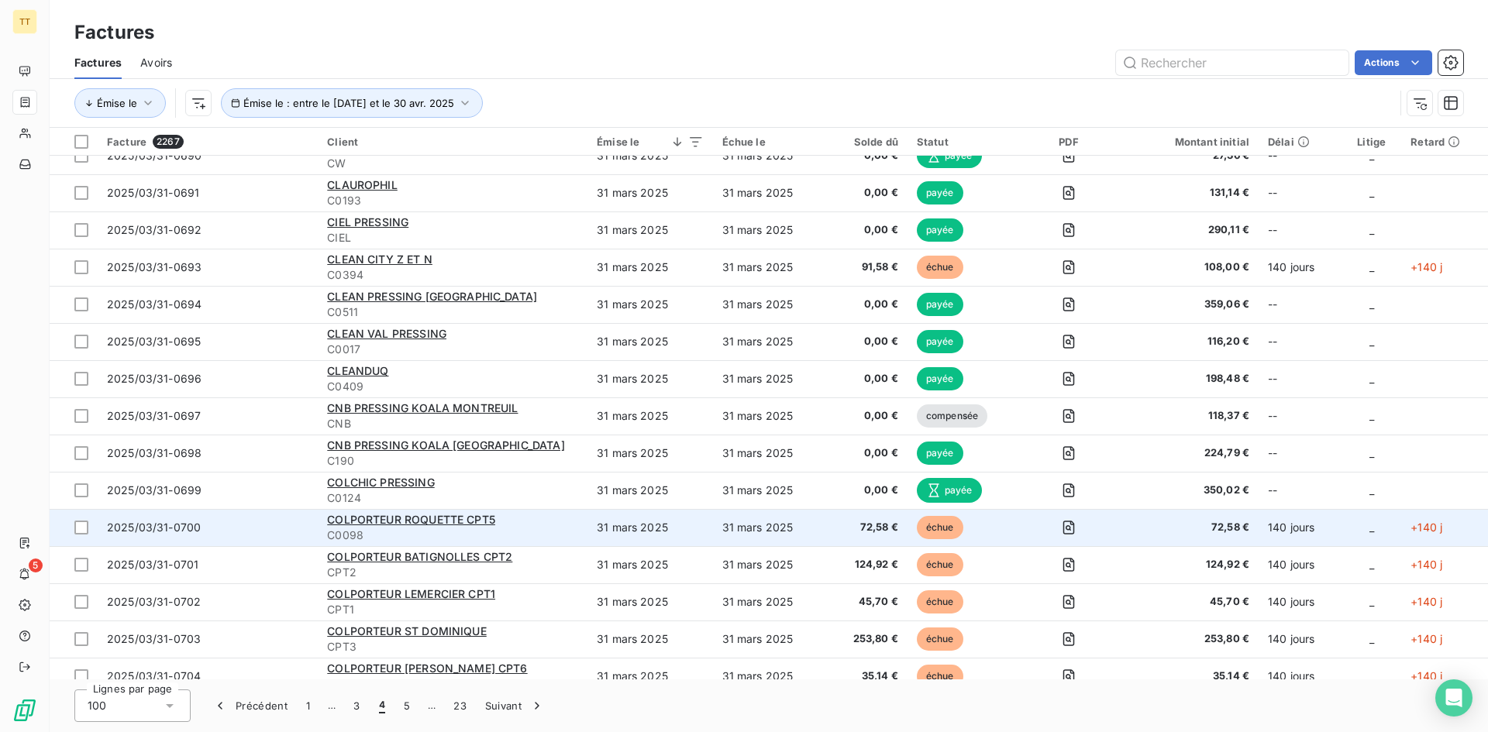
scroll to position [3196, 0]
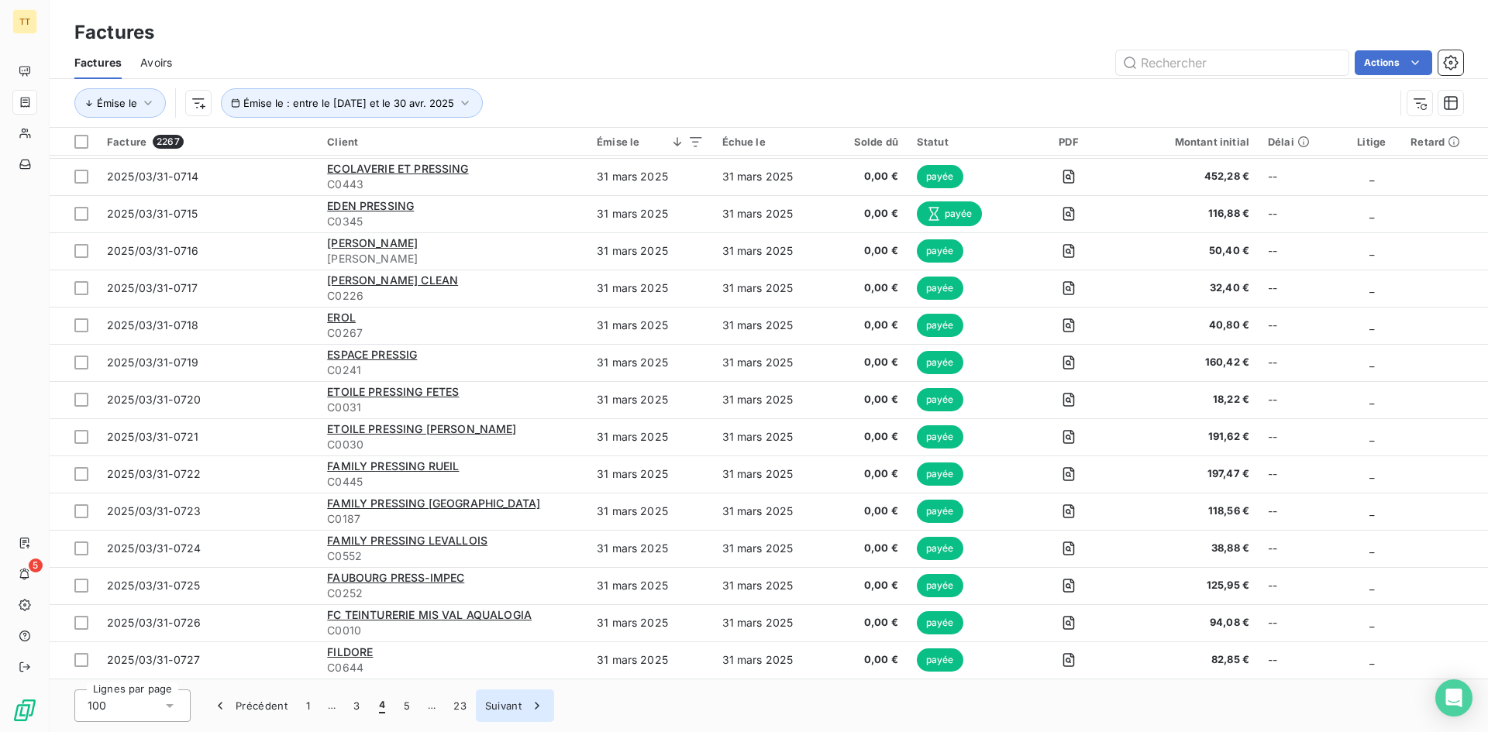
drag, startPoint x: 508, startPoint y: 712, endPoint x: 508, endPoint y: 690, distance: 21.7
click at [508, 711] on button "Suivant" at bounding box center [515, 706] width 78 height 33
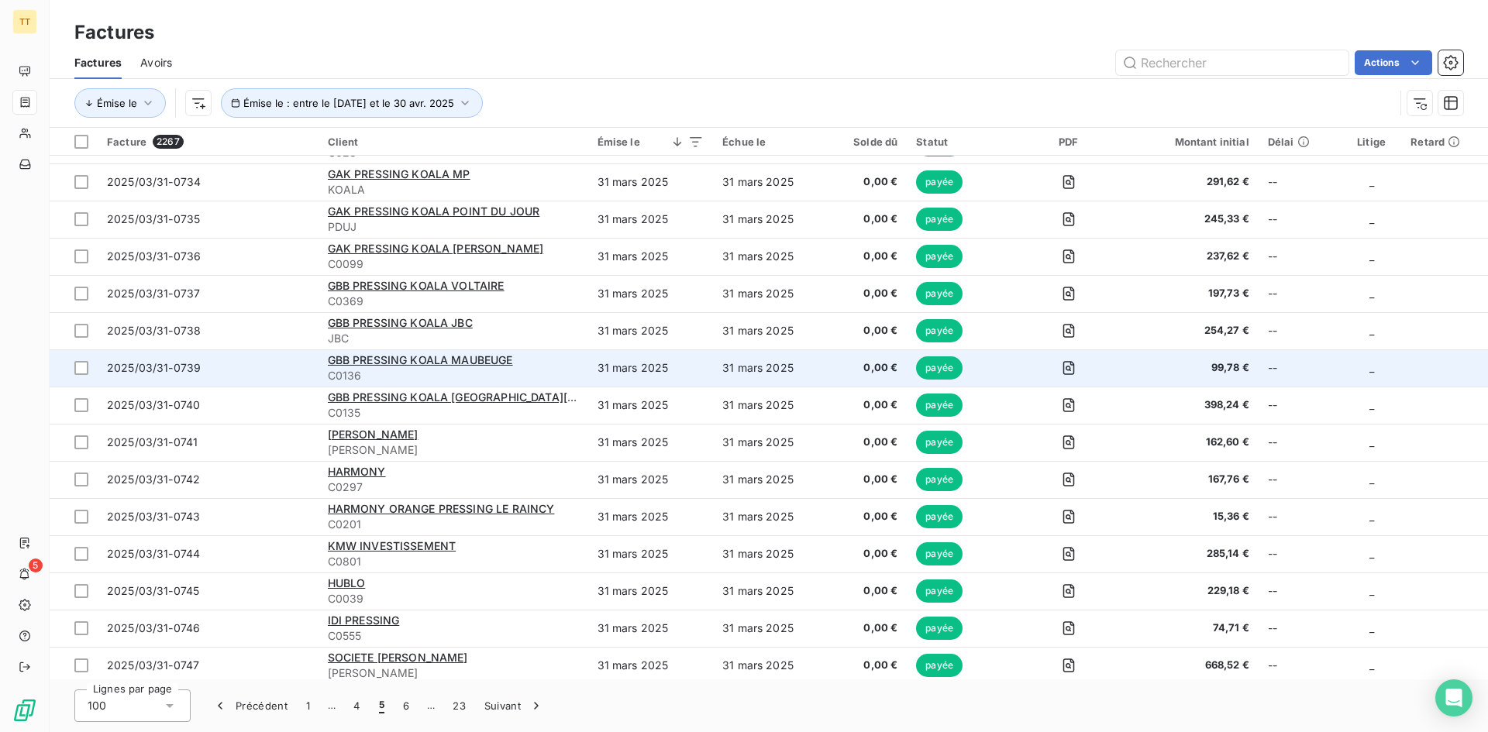
scroll to position [0, 0]
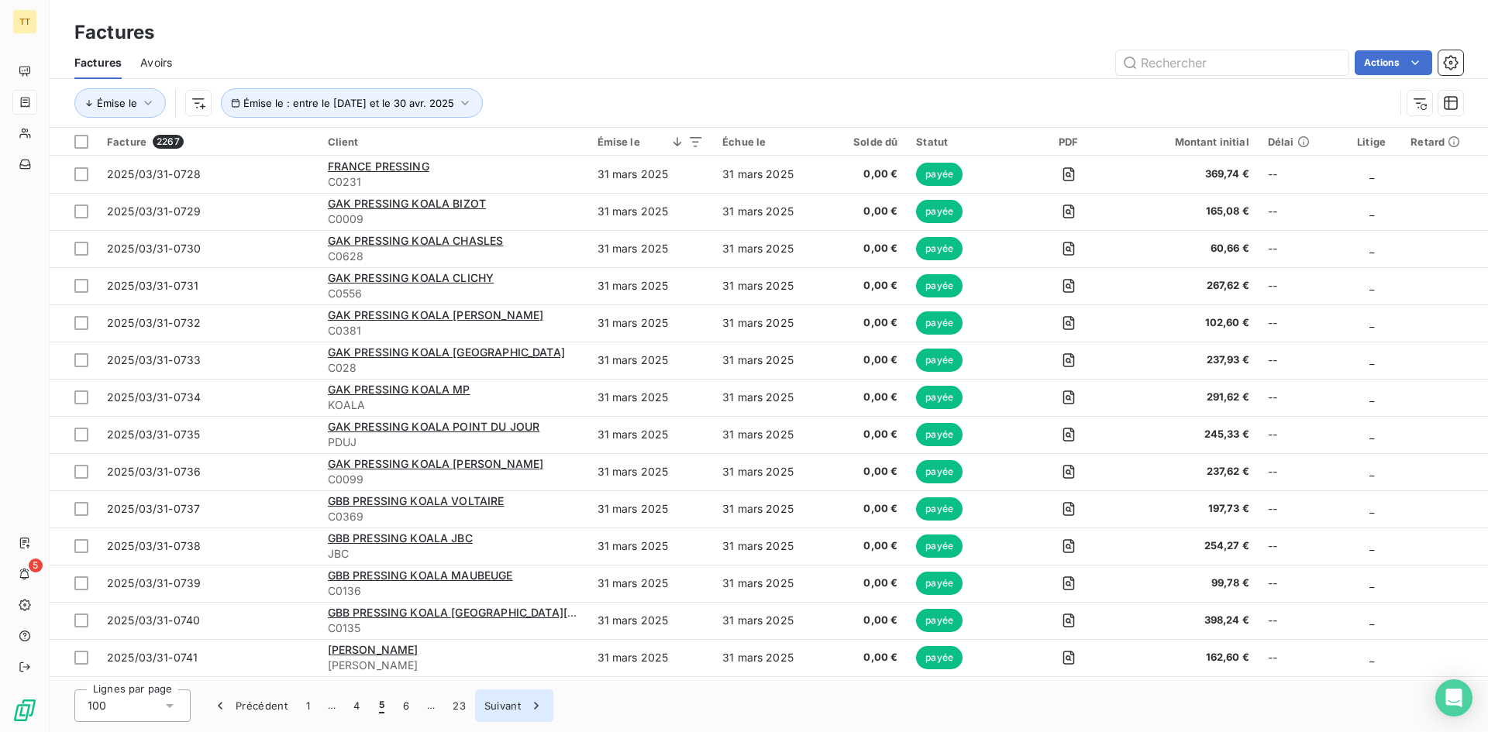
click at [492, 709] on button "Suivant" at bounding box center [514, 706] width 78 height 33
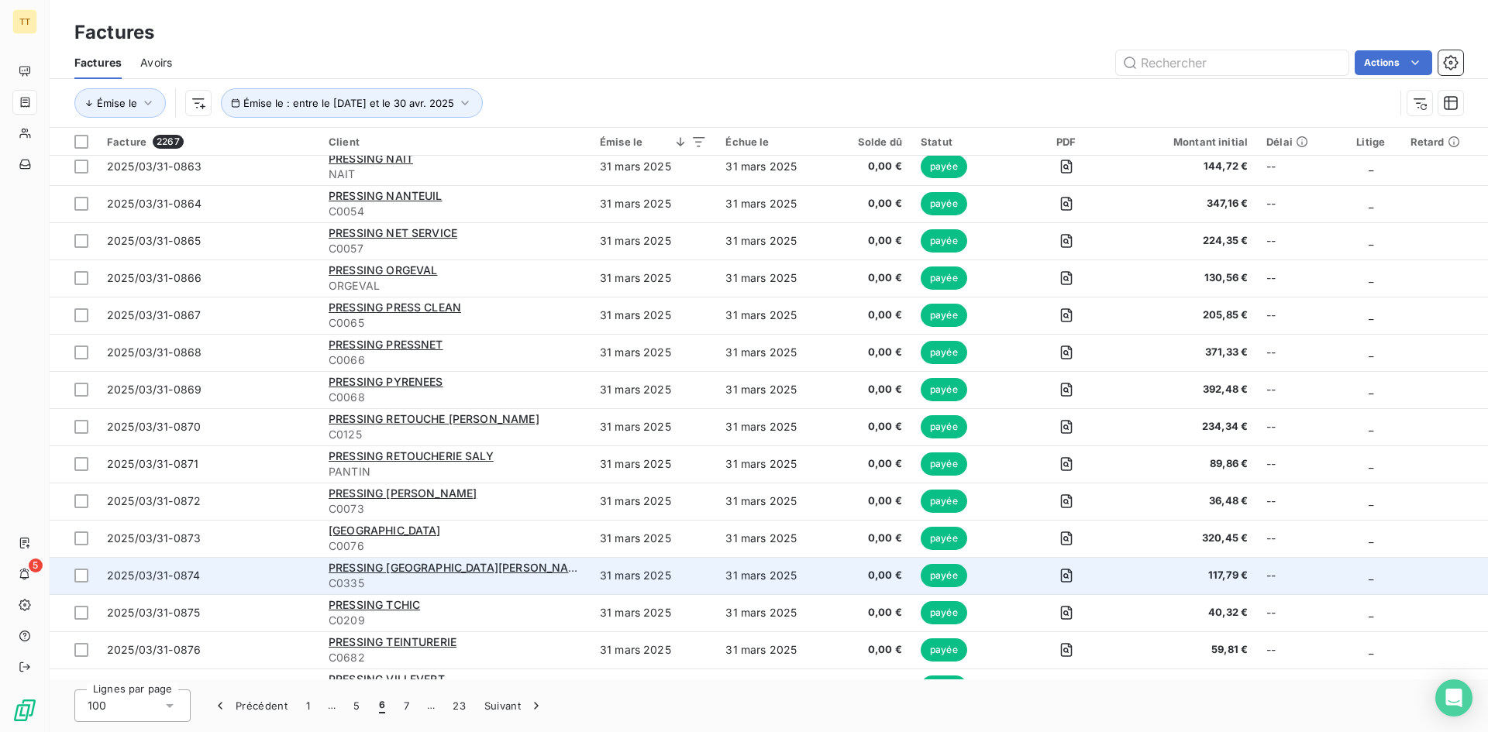
scroll to position [1401, 0]
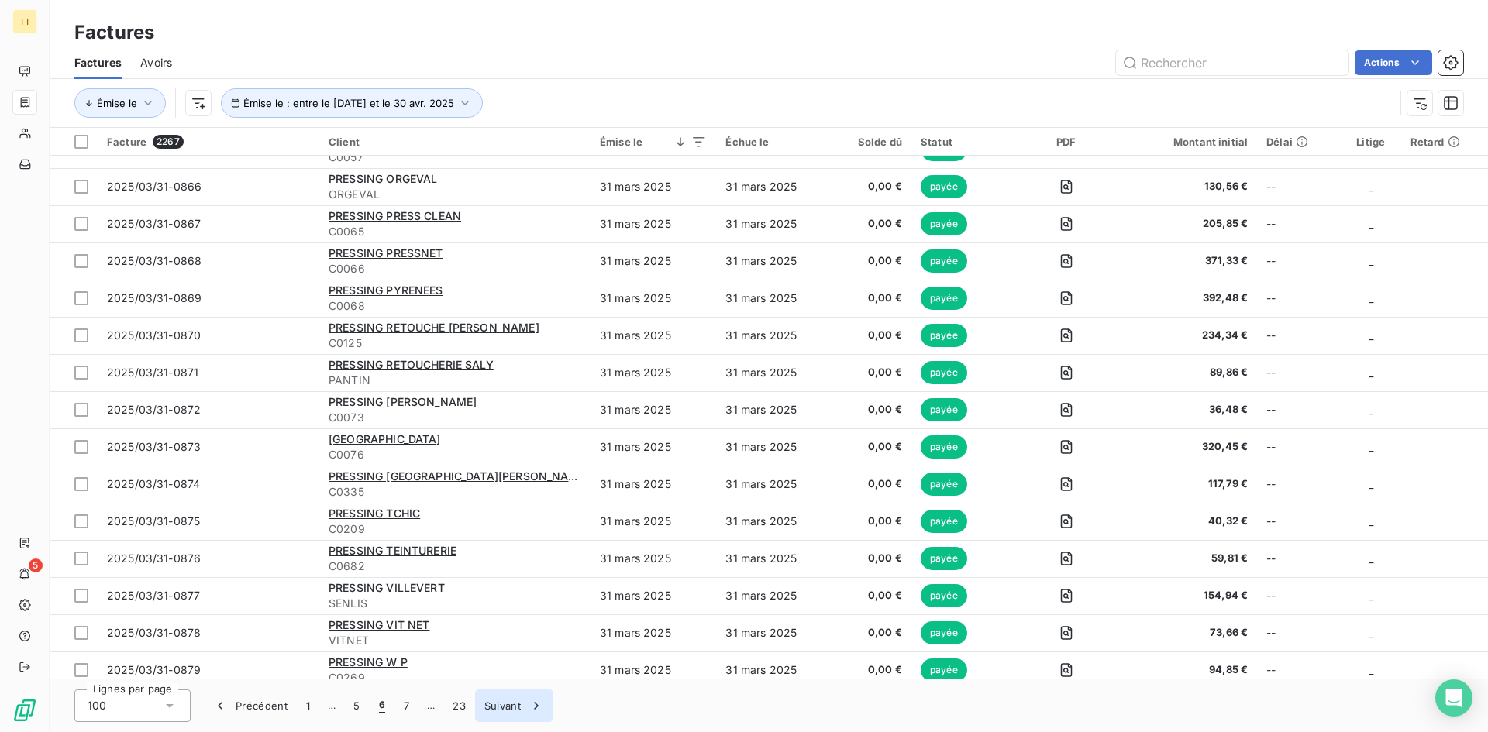
click at [498, 707] on button "Suivant" at bounding box center [514, 706] width 78 height 33
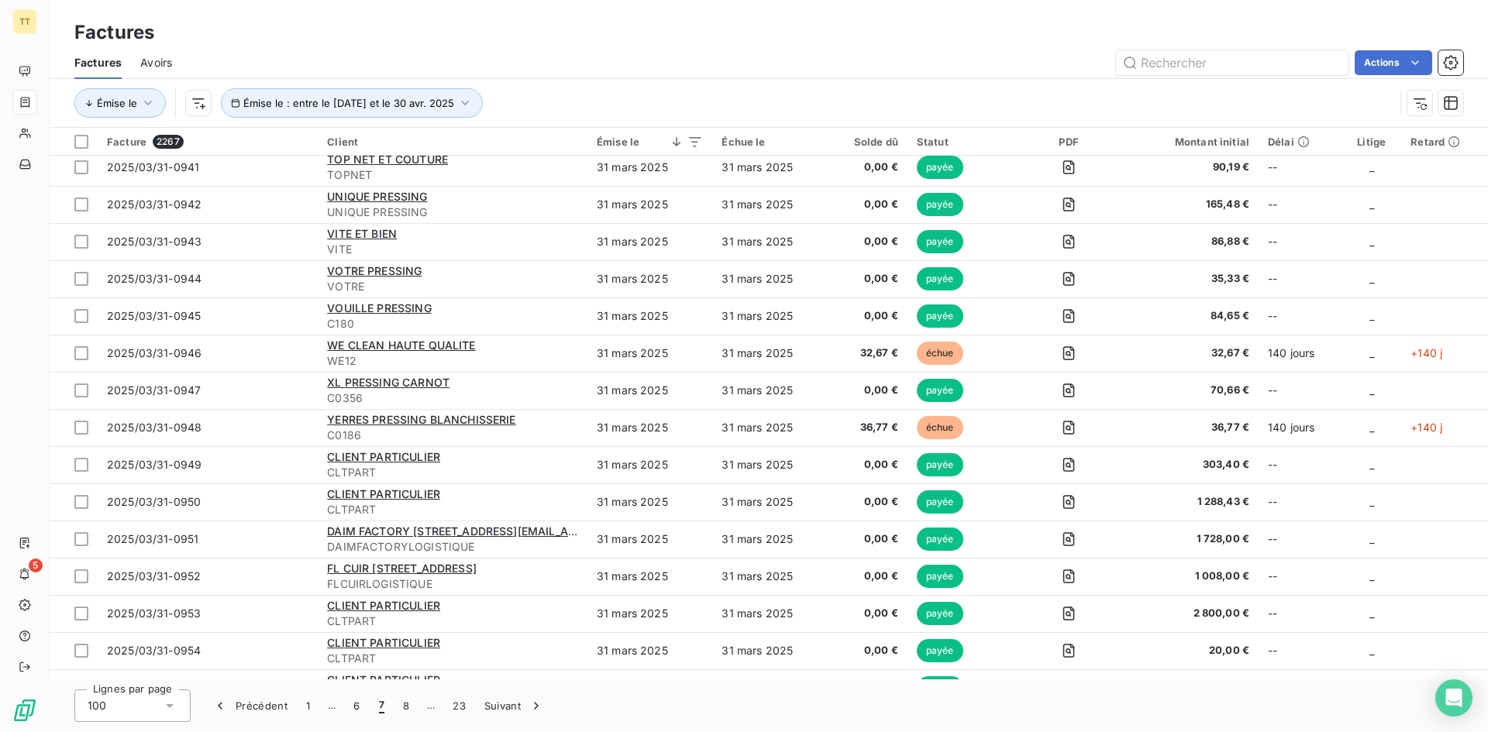
scroll to position [0, 0]
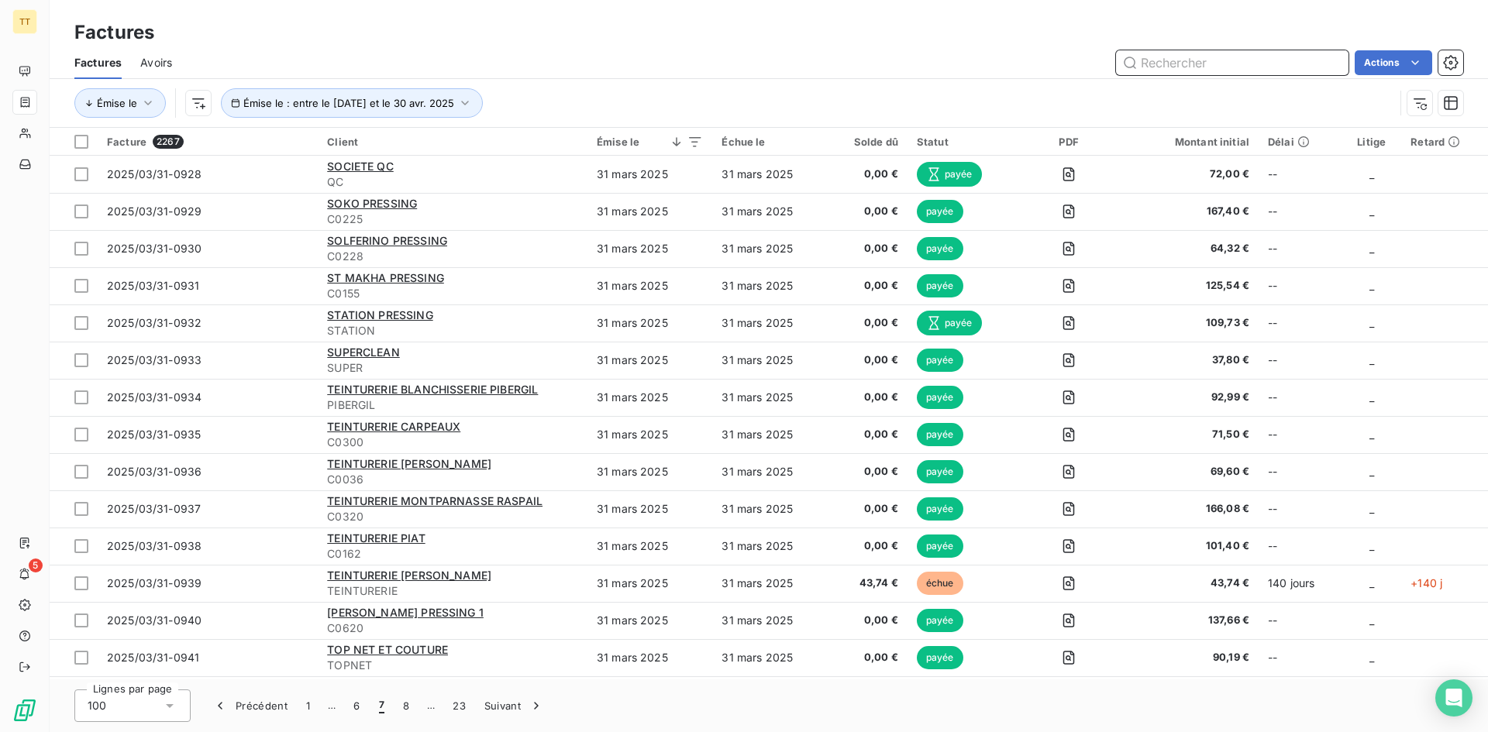
click at [1175, 67] on input "text" at bounding box center [1232, 62] width 232 height 25
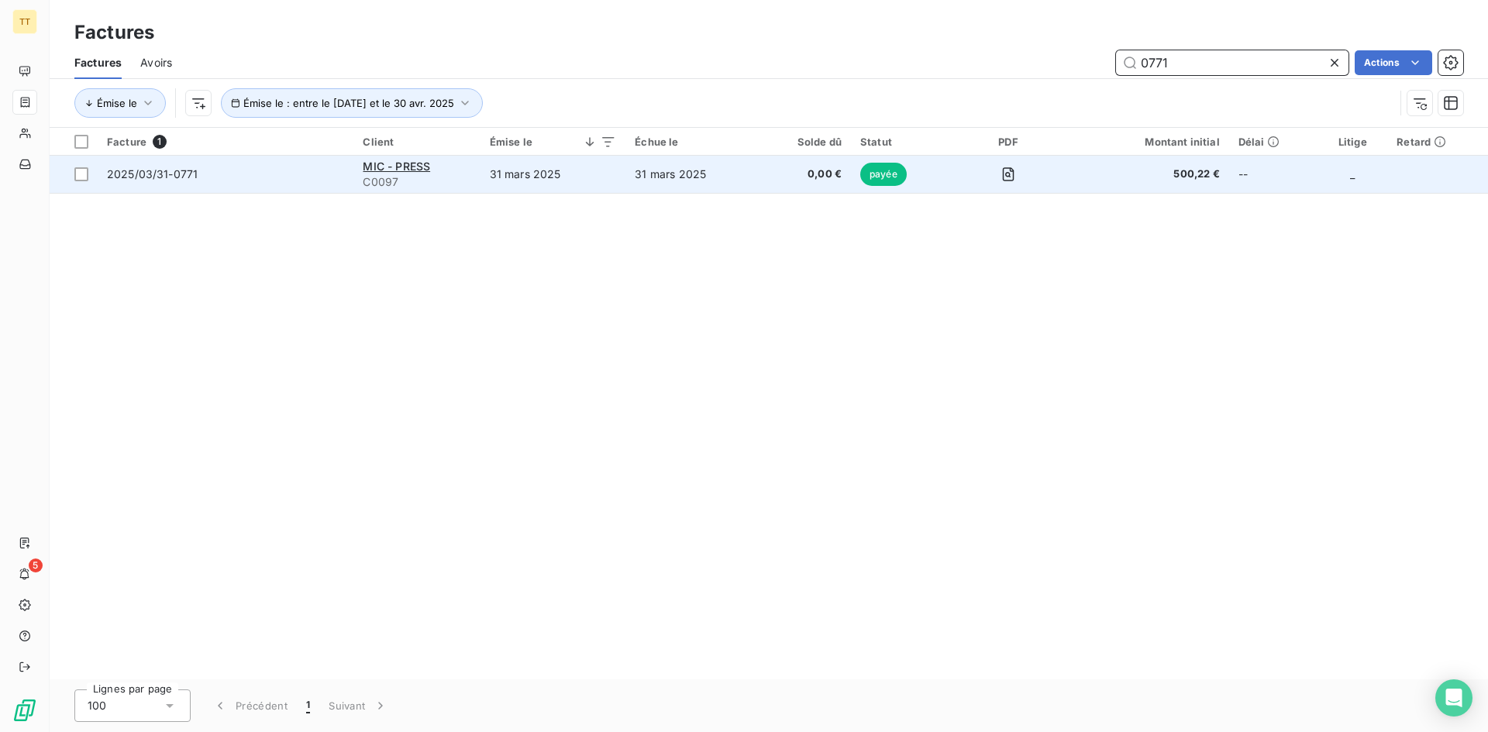
type input "0771"
click at [653, 169] on td "31 mars 2025" at bounding box center [691, 174] width 132 height 37
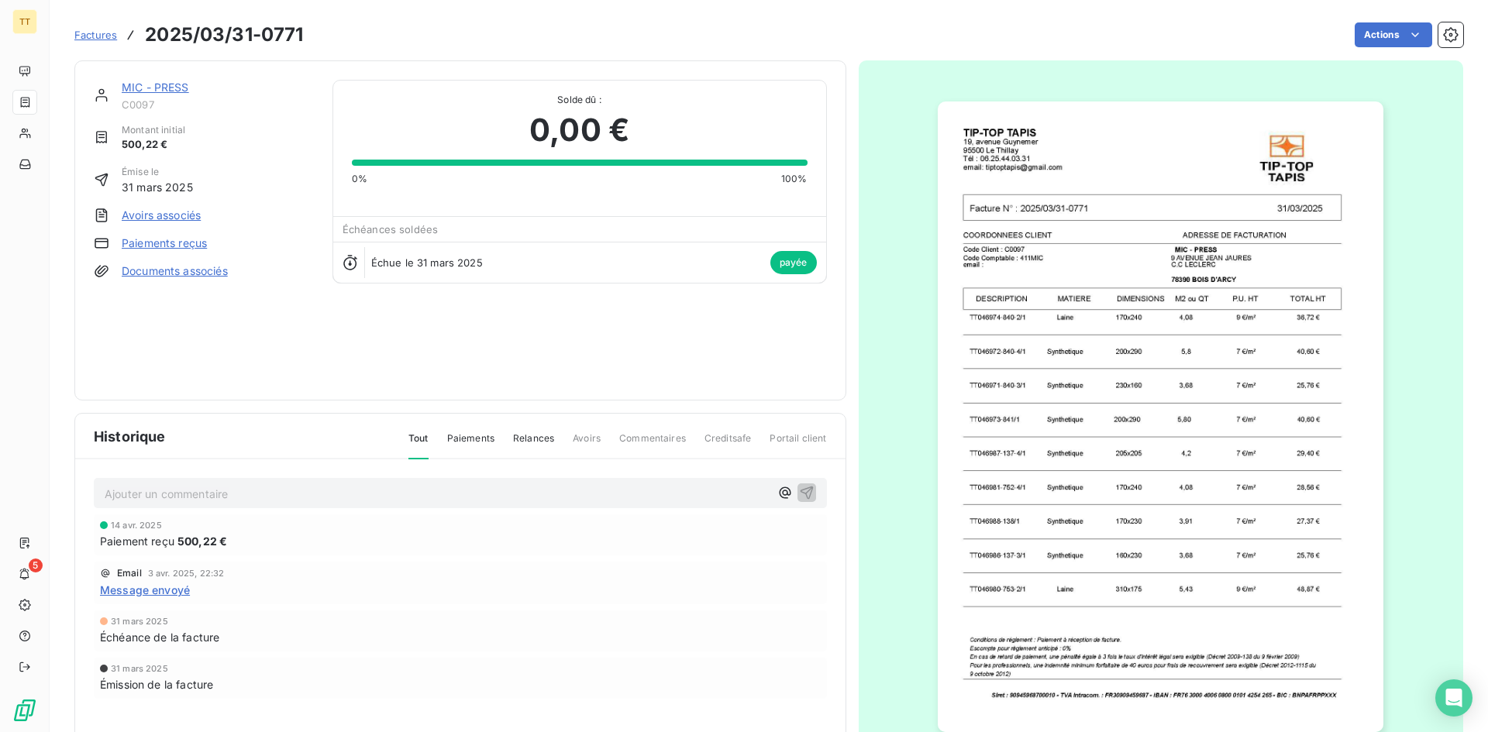
click at [1088, 252] on img "button" at bounding box center [1161, 417] width 446 height 631
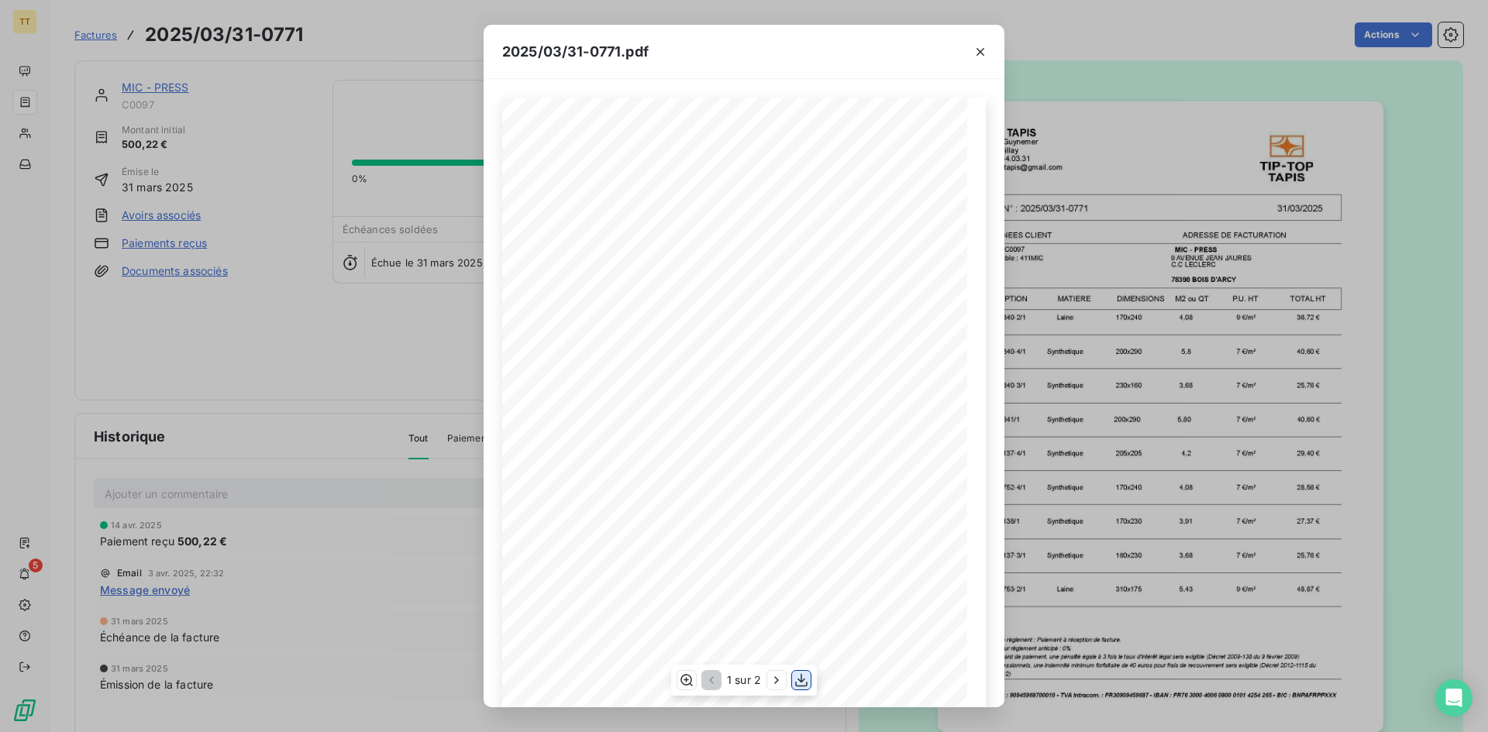
click at [801, 685] on icon "button" at bounding box center [800, 680] width 15 height 15
drag, startPoint x: 979, startPoint y: 53, endPoint x: 944, endPoint y: 79, distance: 44.3
click at [979, 53] on icon "button" at bounding box center [980, 52] width 8 height 8
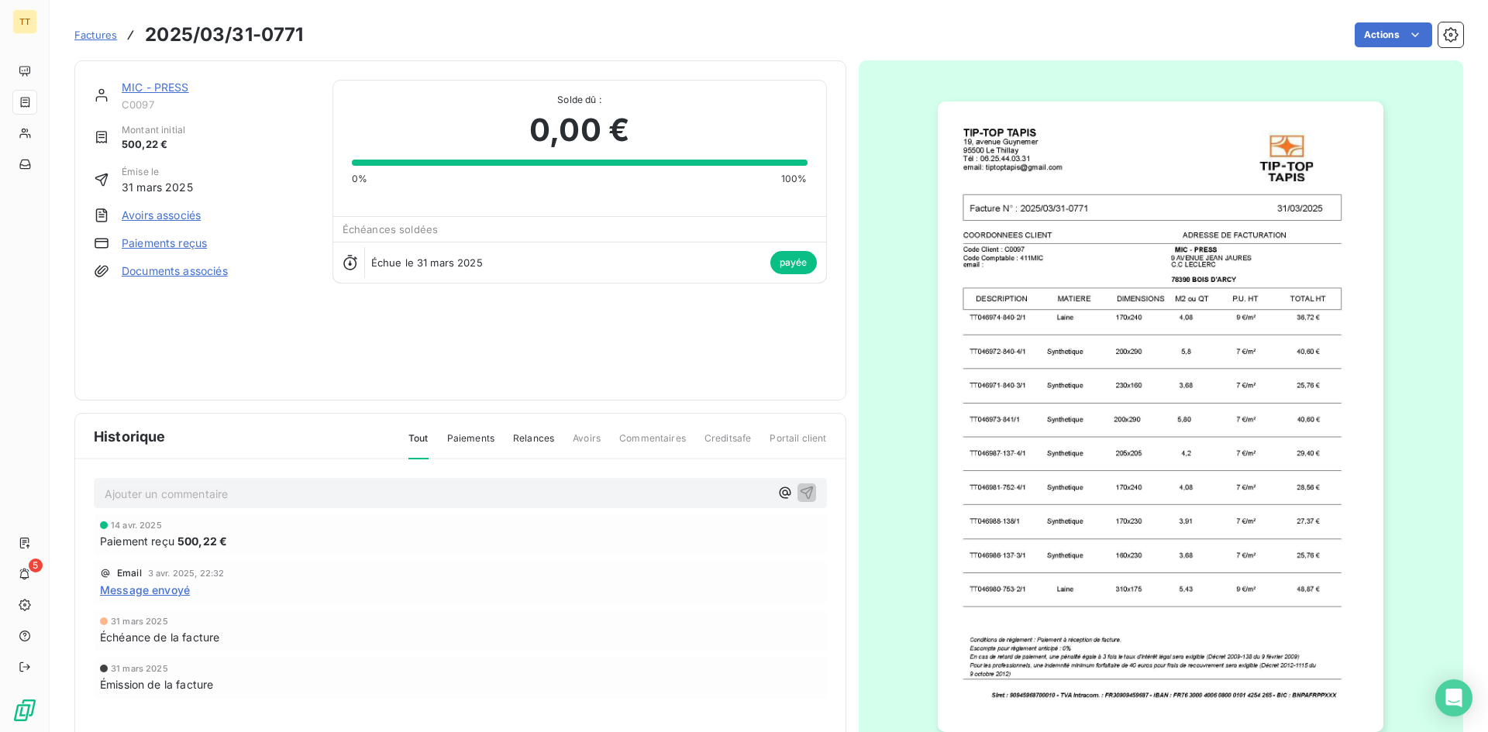
click at [1241, 387] on img "button" at bounding box center [1161, 417] width 446 height 631
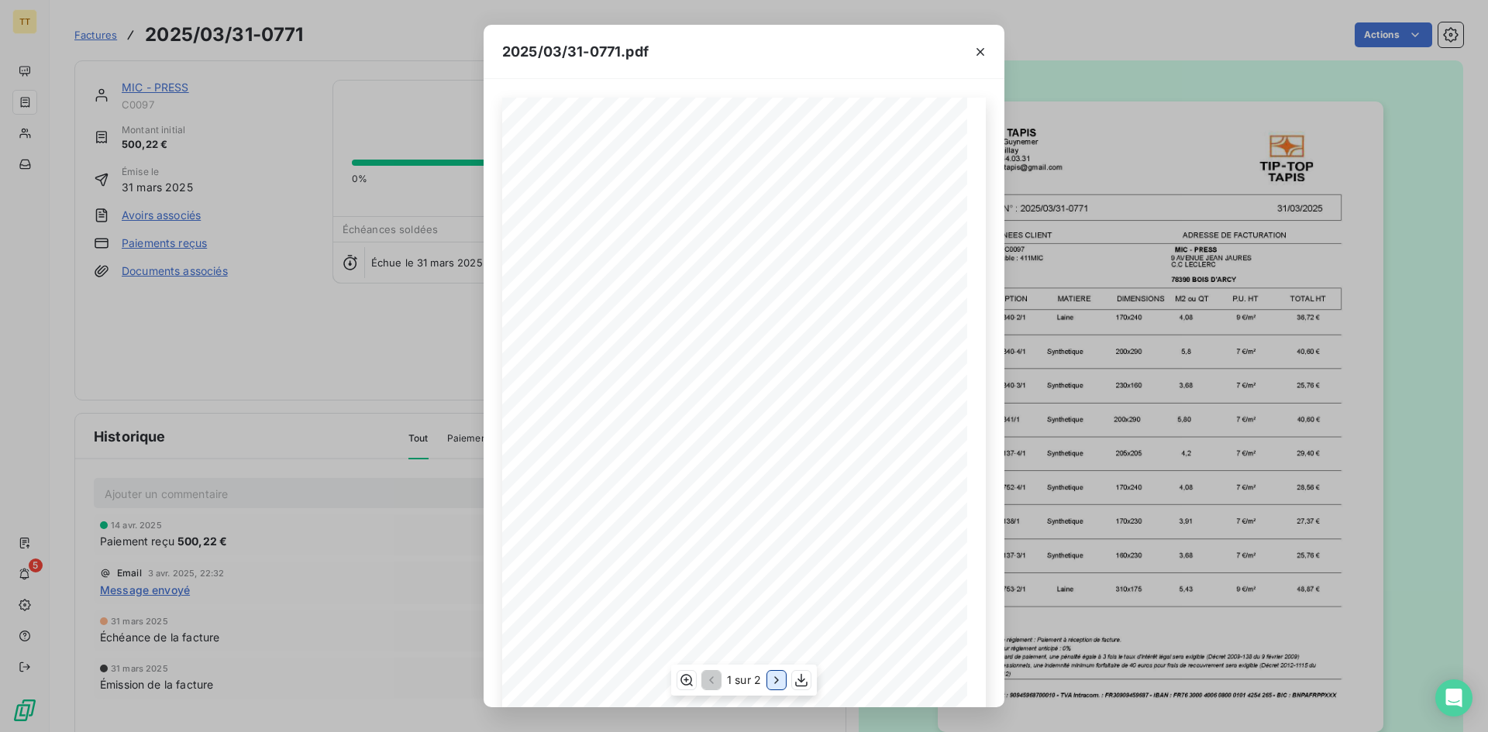
scroll to position [67, 0]
click at [792, 685] on button "button" at bounding box center [801, 680] width 19 height 19
drag, startPoint x: 982, startPoint y: 46, endPoint x: 962, endPoint y: 66, distance: 29.0
click at [982, 46] on icon "button" at bounding box center [979, 51] width 15 height 15
